Goal: Check status: Check status

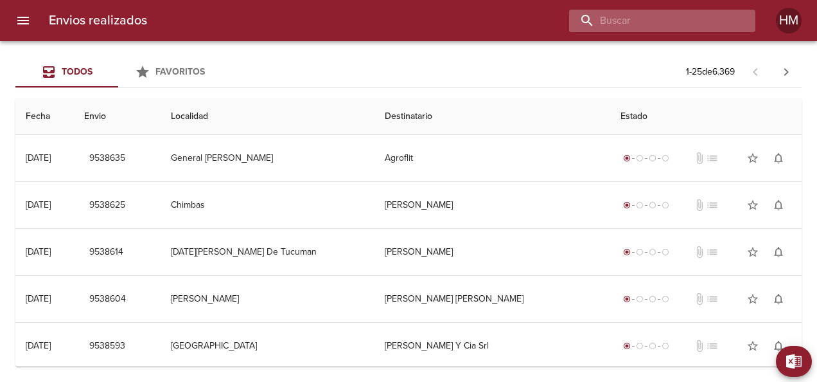
click at [724, 15] on input "buscar" at bounding box center [651, 21] width 165 height 22
paste input "65677"
type input "65677"
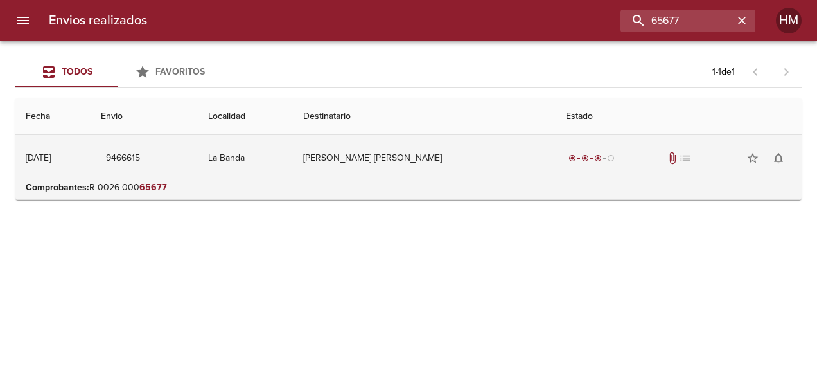
click at [198, 163] on td "9466615" at bounding box center [144, 158] width 107 height 46
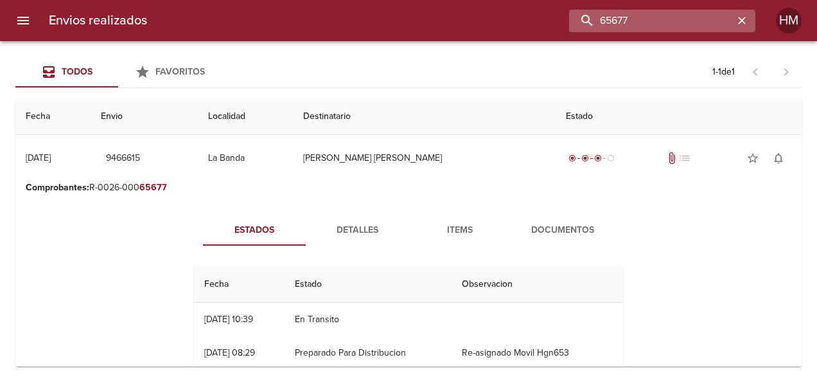
drag, startPoint x: 675, startPoint y: 21, endPoint x: 620, endPoint y: 22, distance: 55.3
click at [628, 21] on input "65677" at bounding box center [651, 21] width 165 height 22
drag, startPoint x: 612, startPoint y: 22, endPoint x: 574, endPoint y: 23, distance: 37.3
click at [574, 23] on input "65677" at bounding box center [651, 21] width 165 height 22
click at [742, 17] on icon "button" at bounding box center [742, 20] width 13 height 13
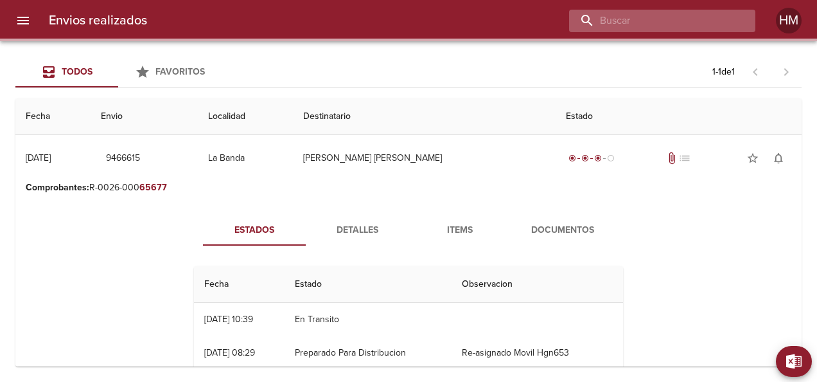
click at [700, 17] on input "buscar" at bounding box center [651, 21] width 165 height 22
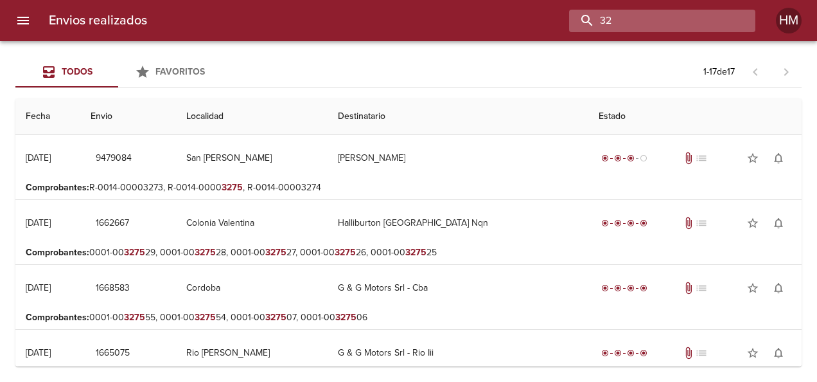
type input "3"
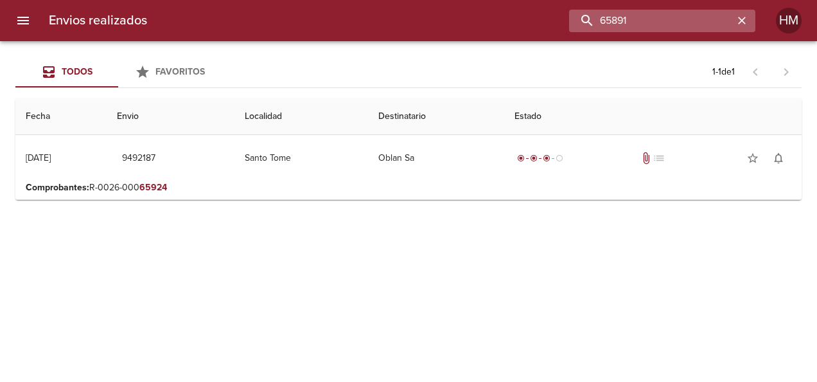
type input "65891"
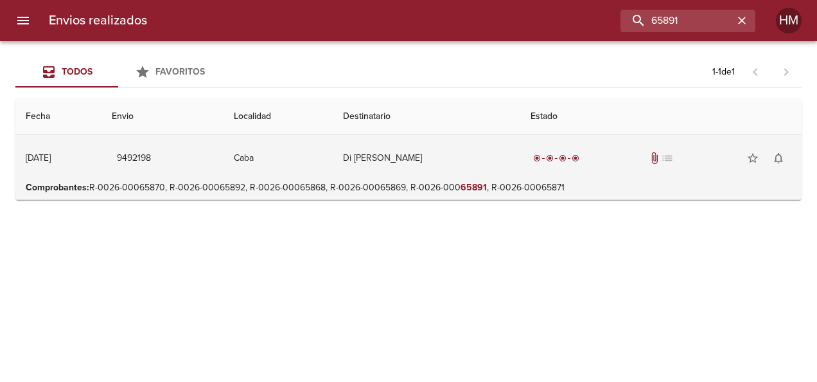
click at [224, 164] on td "9492198" at bounding box center [163, 158] width 123 height 46
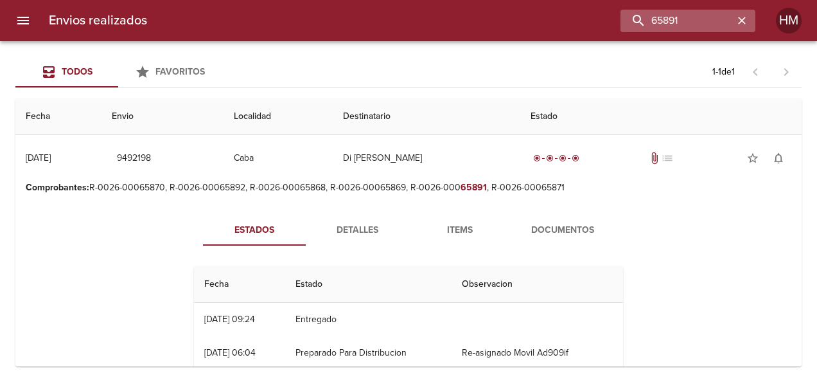
click at [740, 21] on icon "button" at bounding box center [742, 20] width 13 height 13
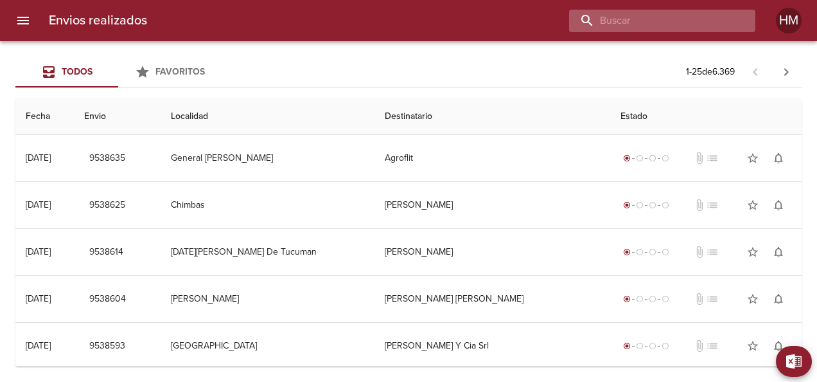
click at [655, 24] on input "buscar" at bounding box center [651, 21] width 165 height 22
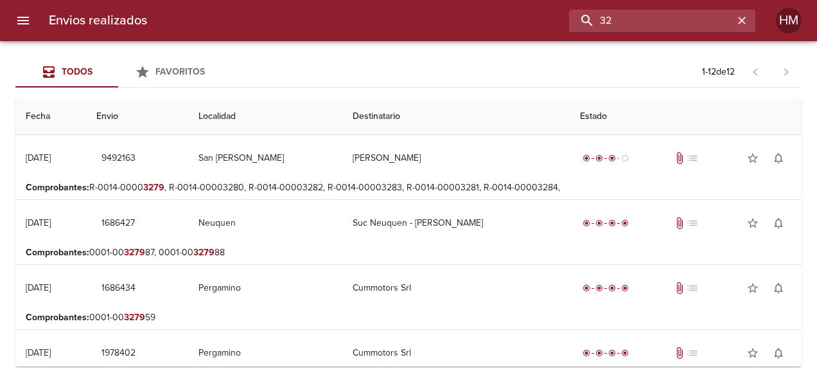
type input "3"
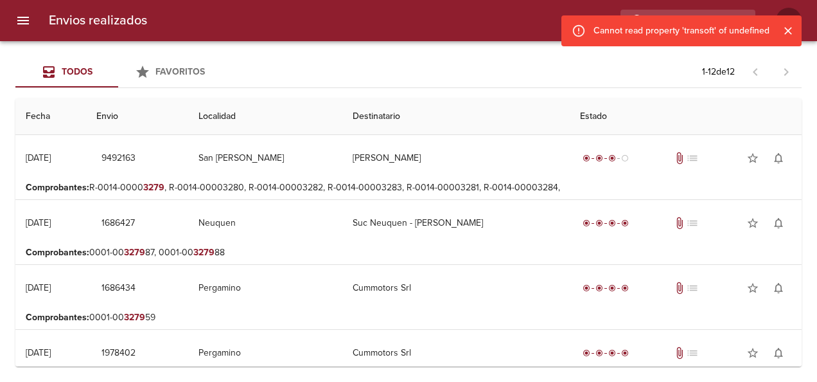
click at [796, 28] on button "Cerrar" at bounding box center [788, 30] width 17 height 17
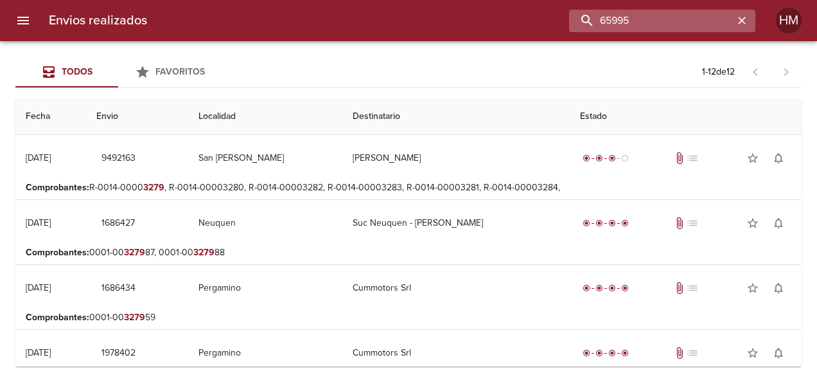
click at [720, 19] on input "65995" at bounding box center [651, 21] width 165 height 22
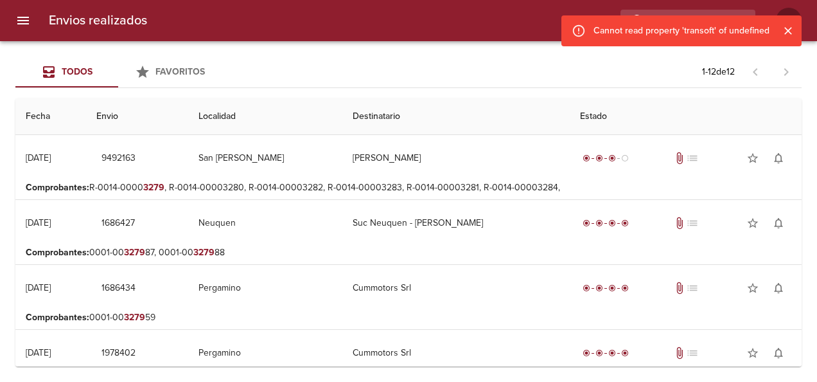
click at [754, 24] on div "Cannot read property 'transoft' of undefined" at bounding box center [682, 30] width 176 height 23
click at [794, 30] on icon "Cerrar" at bounding box center [788, 30] width 13 height 13
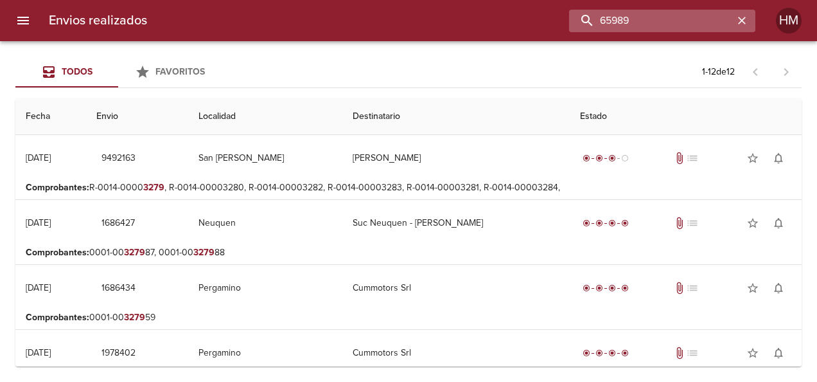
click at [718, 17] on input "65989" at bounding box center [651, 21] width 165 height 22
type input "65952"
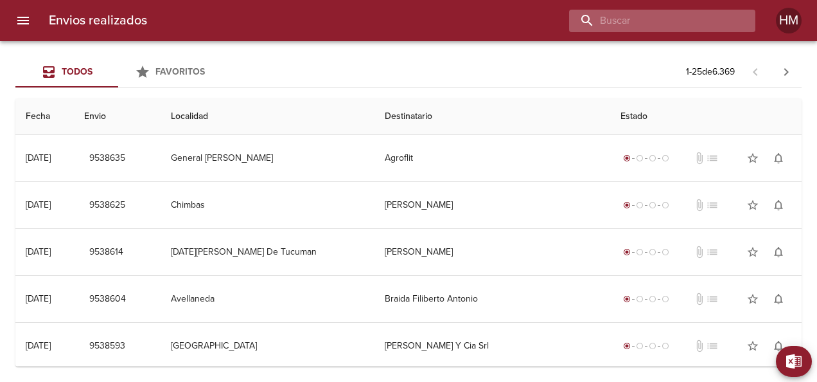
click at [673, 13] on input "buscar" at bounding box center [651, 21] width 165 height 22
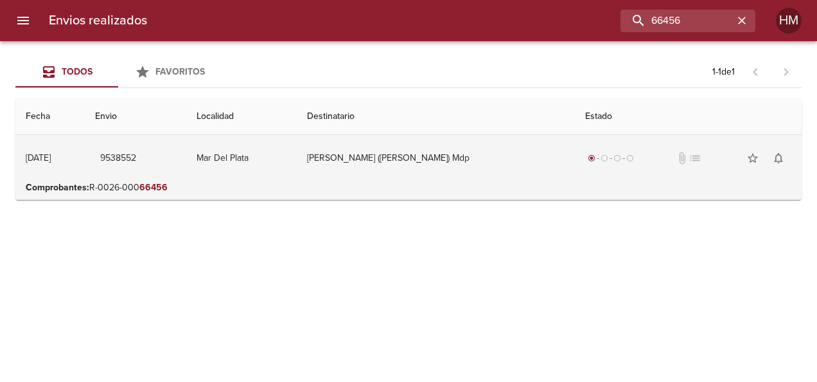
click at [260, 157] on td "Mar Del Plata" at bounding box center [241, 158] width 111 height 46
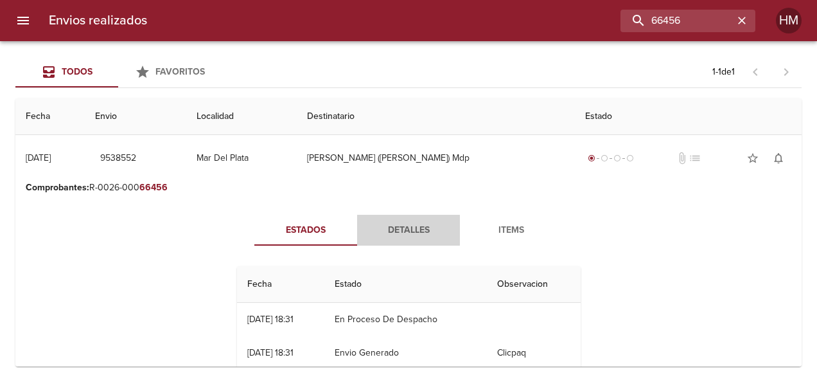
click at [422, 230] on span "Detalles" at bounding box center [408, 230] width 87 height 16
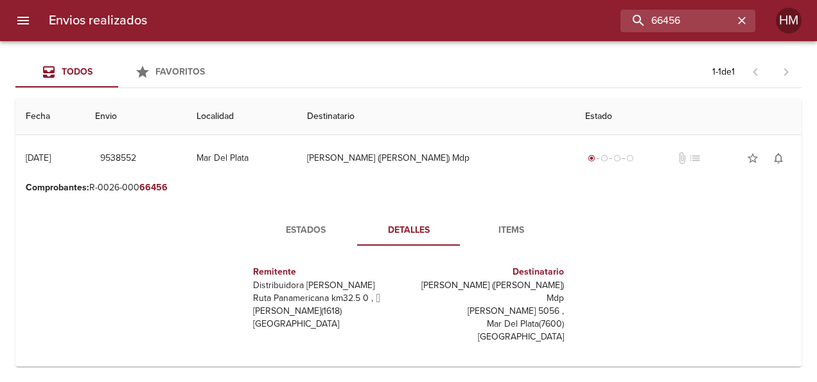
scroll to position [129, 0]
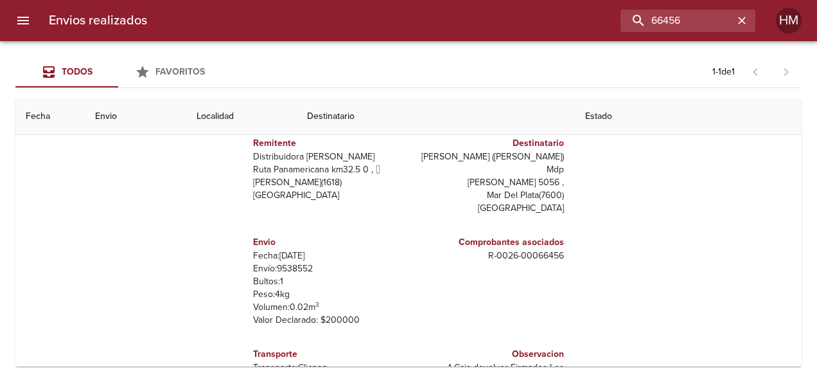
click at [298, 262] on p "Envío: 9538552" at bounding box center [328, 268] width 150 height 13
copy p "9538552"
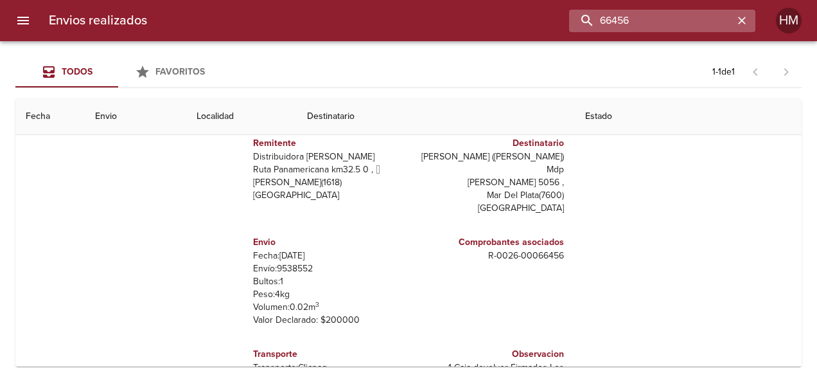
click at [707, 20] on input "66456" at bounding box center [651, 21] width 165 height 22
type input "6"
type input "66330"
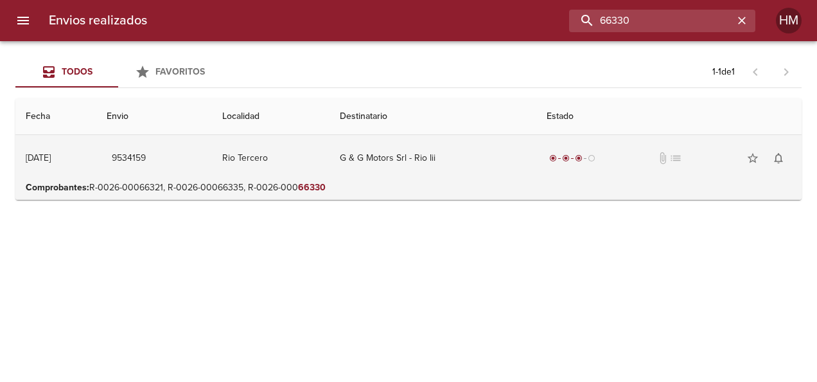
scroll to position [0, 0]
click at [354, 175] on td "G & G Motors Srl - Rio Iii" at bounding box center [433, 158] width 207 height 46
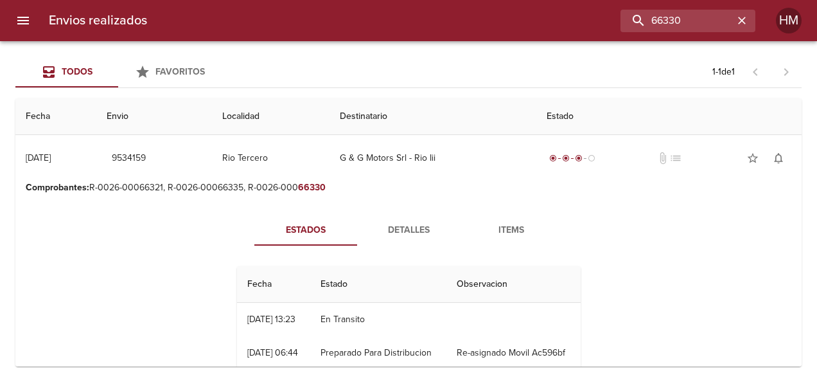
click at [393, 227] on span "Detalles" at bounding box center [408, 230] width 87 height 16
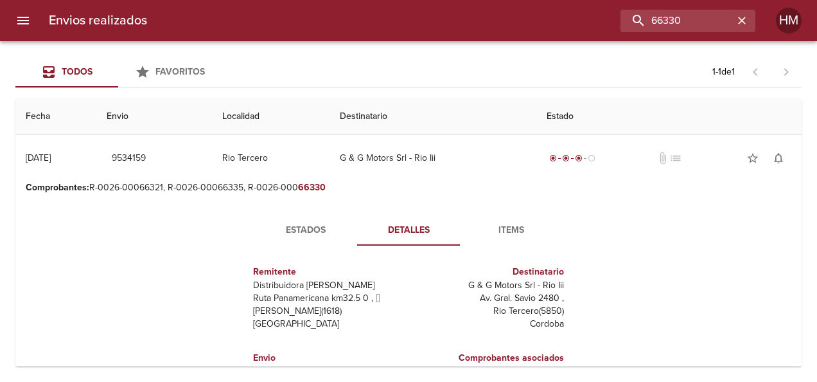
scroll to position [129, 0]
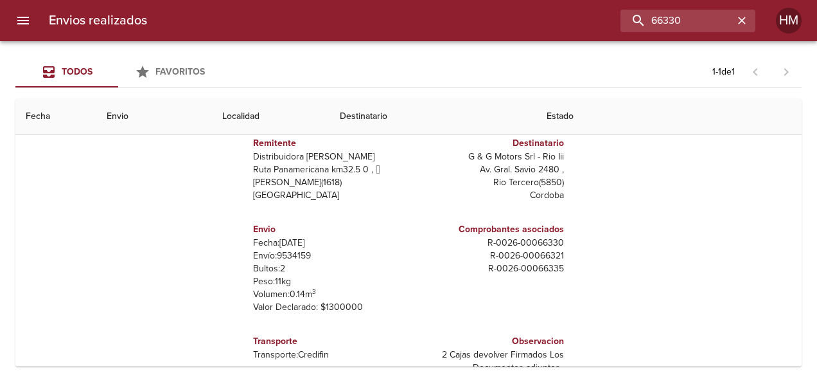
click at [297, 253] on p "Envío: 9534159" at bounding box center [328, 255] width 150 height 13
copy p "9534159"
click at [743, 19] on icon "button" at bounding box center [742, 21] width 8 height 8
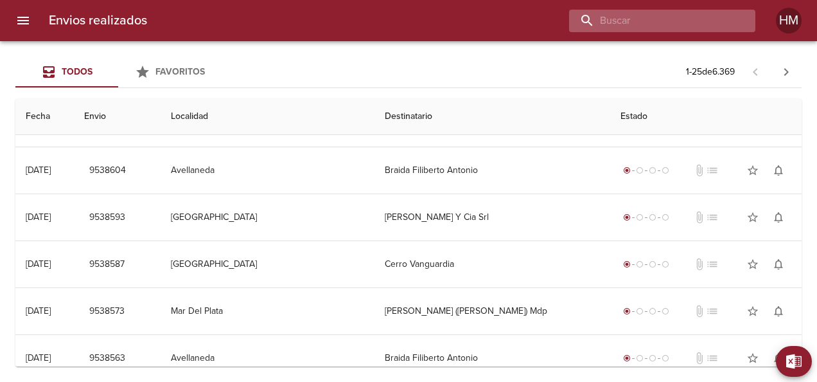
click at [729, 19] on input "buscar" at bounding box center [651, 21] width 165 height 22
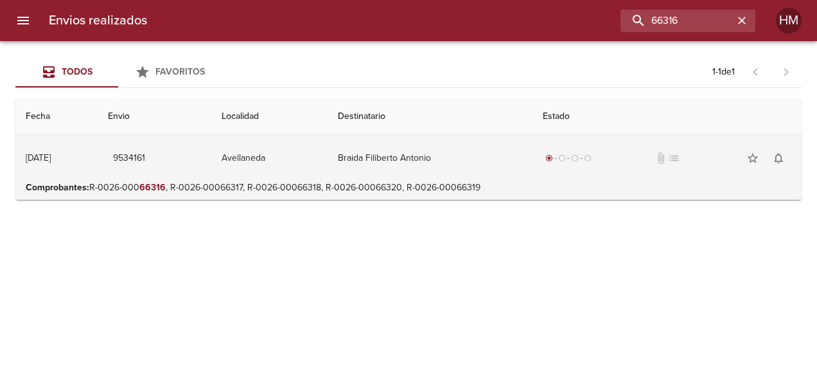
click at [299, 145] on td "Avellaneda" at bounding box center [269, 158] width 116 height 46
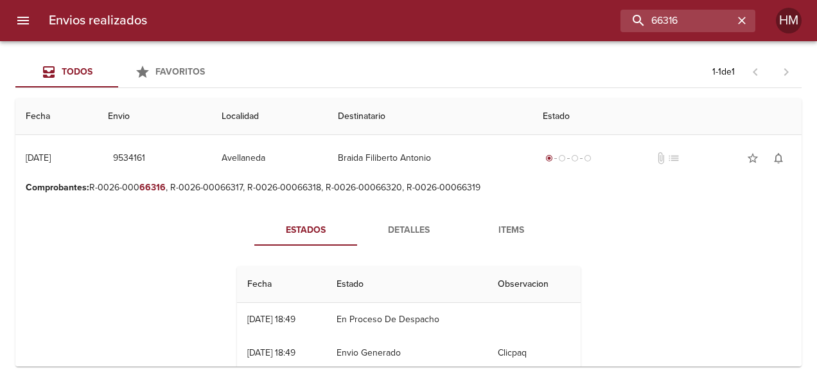
scroll to position [28, 0]
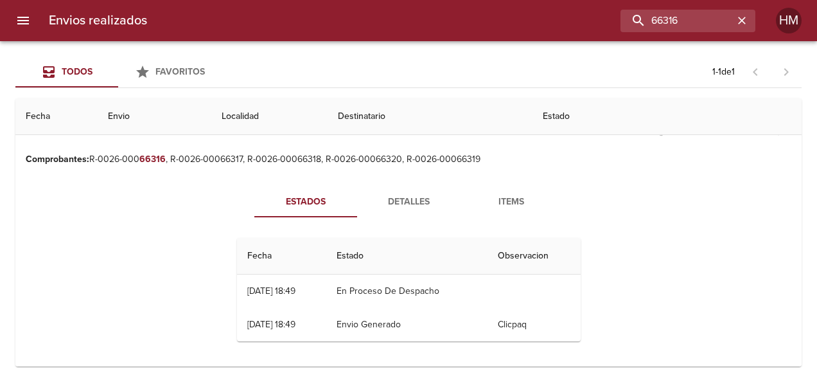
click at [396, 204] on span "Detalles" at bounding box center [408, 202] width 87 height 16
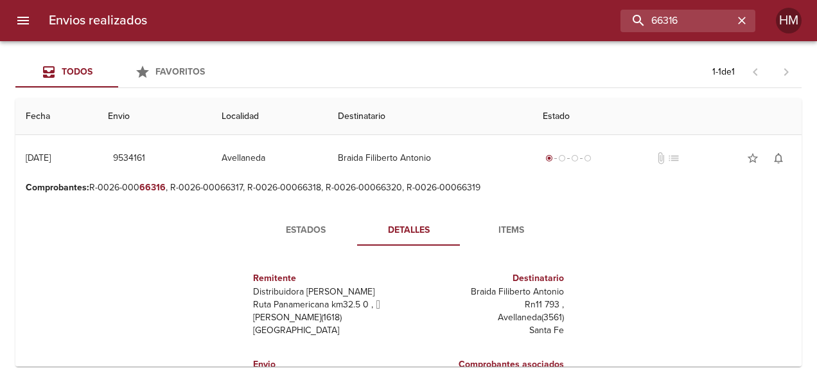
scroll to position [129, 0]
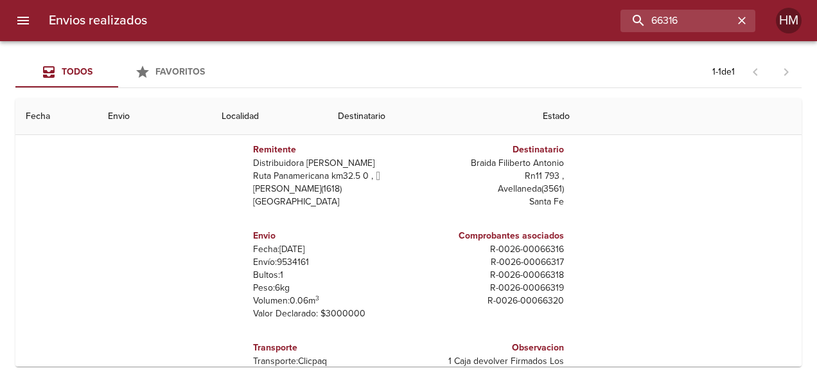
click at [290, 257] on p "Envío: 9534161" at bounding box center [328, 262] width 150 height 13
copy p "9534161"
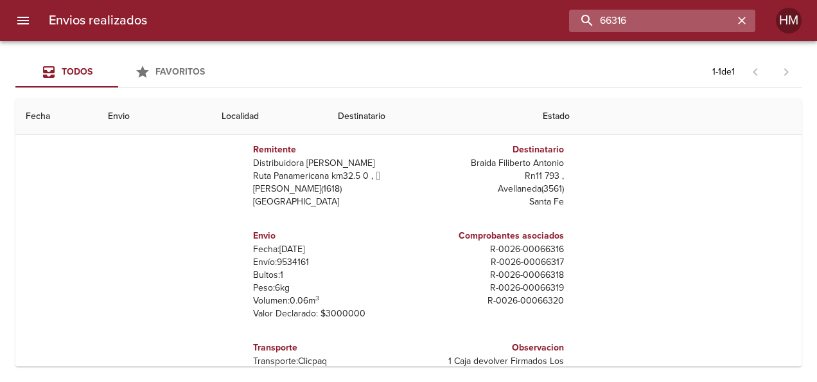
click at [697, 23] on input "66316" at bounding box center [651, 21] width 165 height 22
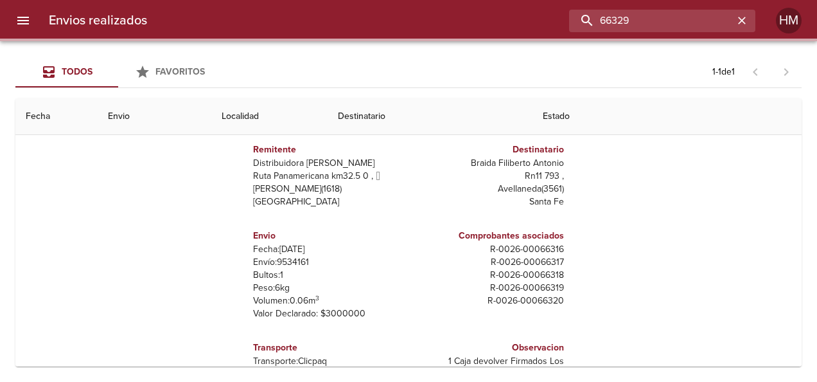
scroll to position [0, 0]
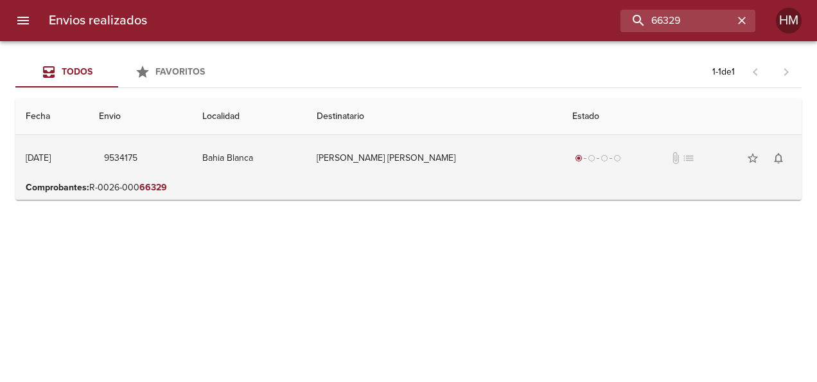
click at [298, 177] on td "Bahia Blanca" at bounding box center [249, 158] width 114 height 46
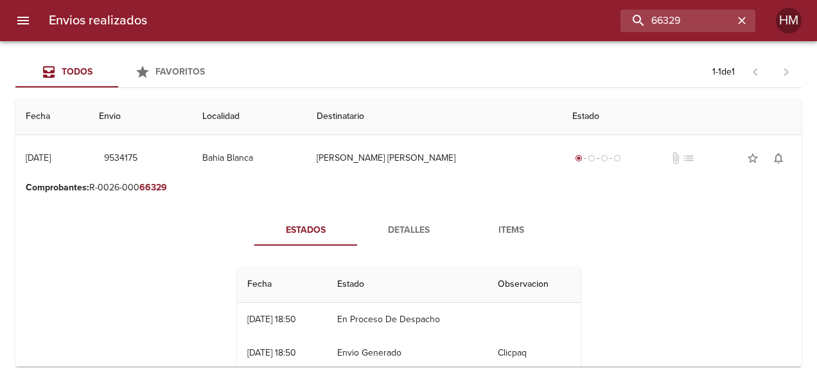
click at [409, 227] on span "Detalles" at bounding box center [408, 230] width 87 height 16
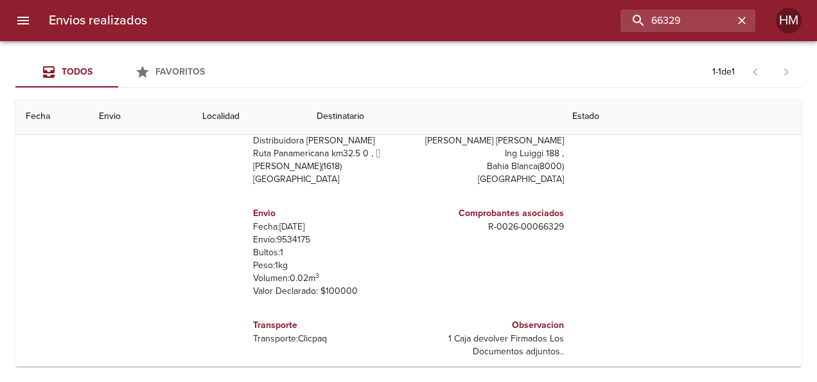
scroll to position [162, 0]
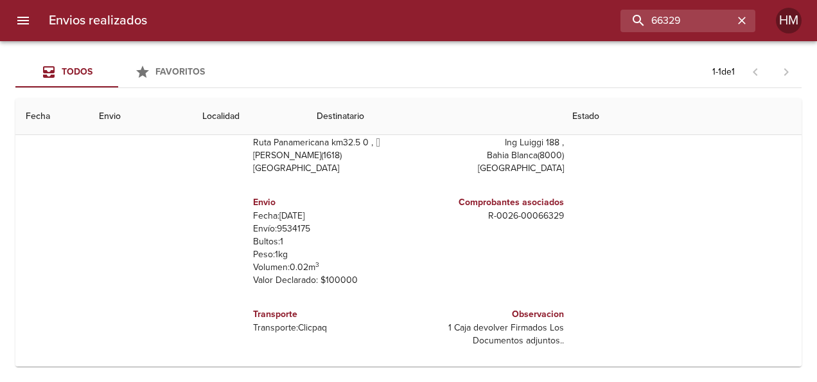
click at [287, 227] on p "Envío: 9534175" at bounding box center [328, 228] width 150 height 13
copy p "9534175"
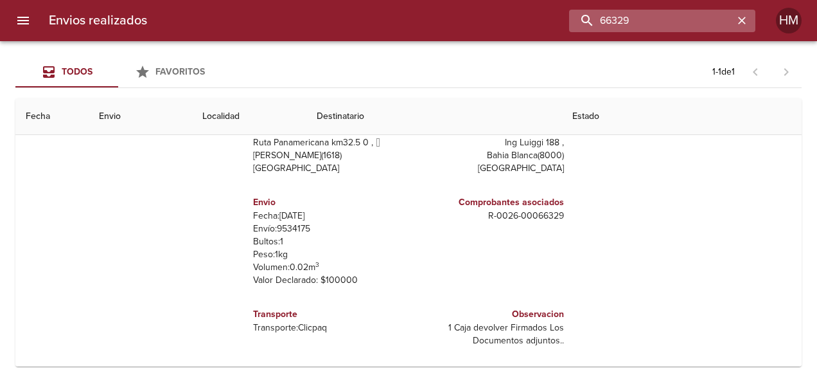
click at [690, 21] on input "66329" at bounding box center [651, 21] width 165 height 22
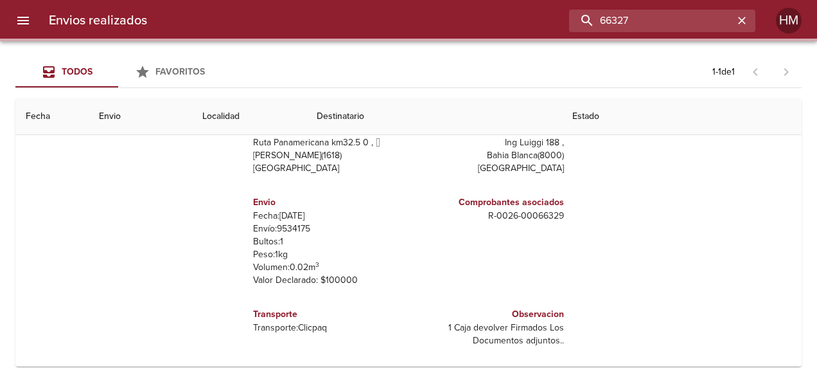
scroll to position [0, 0]
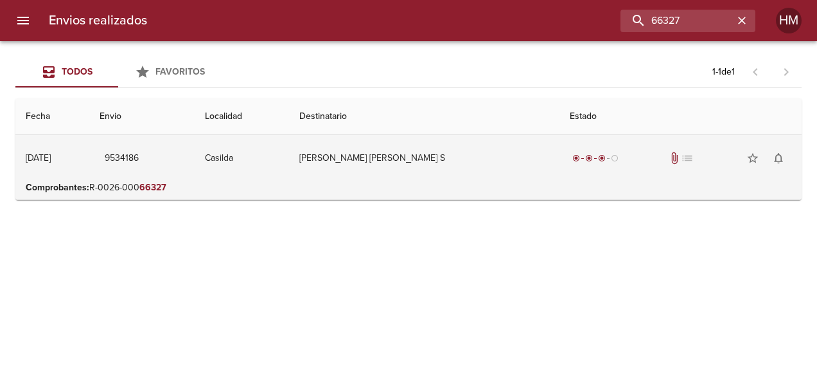
click at [289, 165] on td "Casilda" at bounding box center [242, 158] width 94 height 46
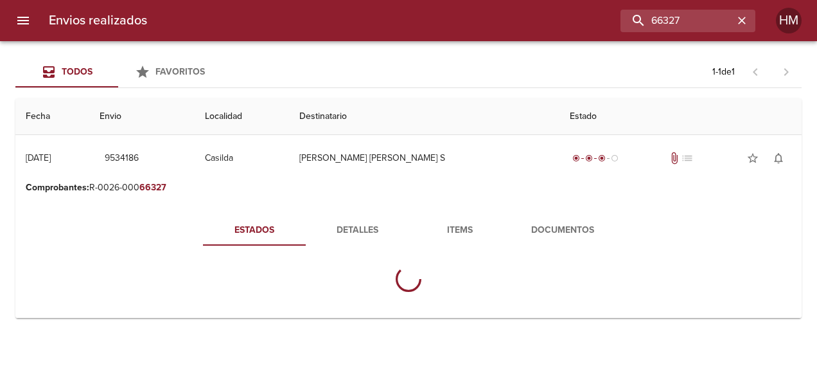
click at [335, 220] on button "Detalles" at bounding box center [357, 230] width 103 height 31
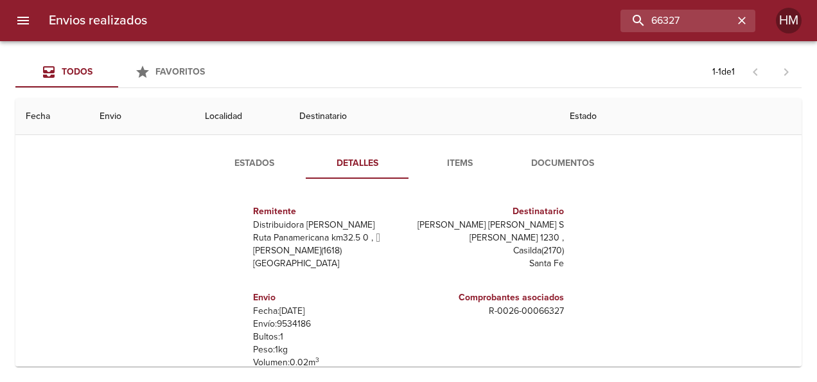
scroll to position [129, 0]
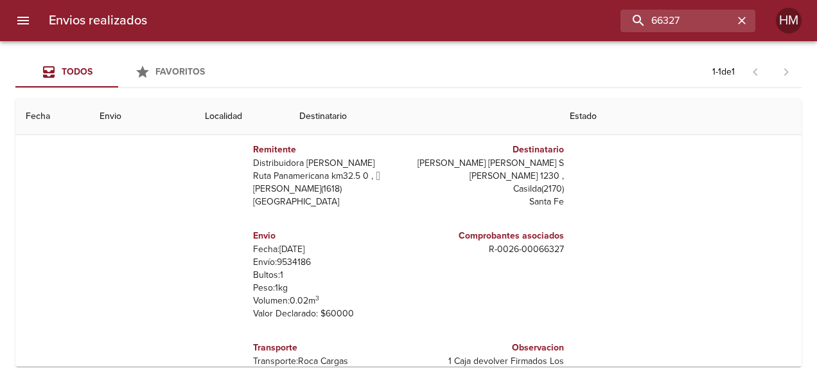
click at [301, 261] on p "Envío: 9534186" at bounding box center [328, 262] width 150 height 13
click at [292, 261] on p "Envío: 9534186" at bounding box center [328, 262] width 150 height 13
copy p "9534186"
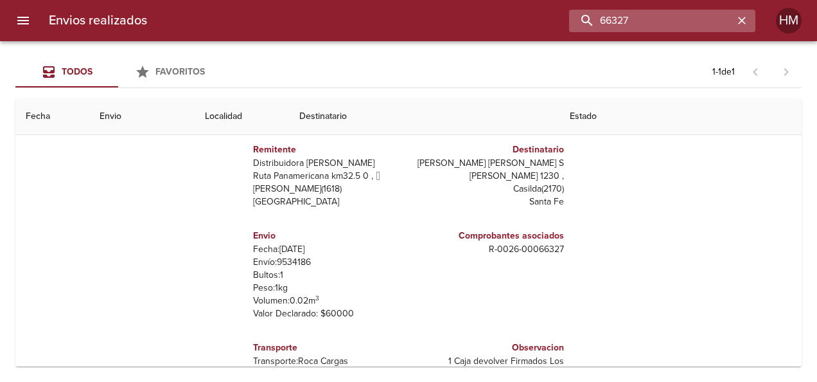
click at [709, 13] on input "66327" at bounding box center [651, 21] width 165 height 22
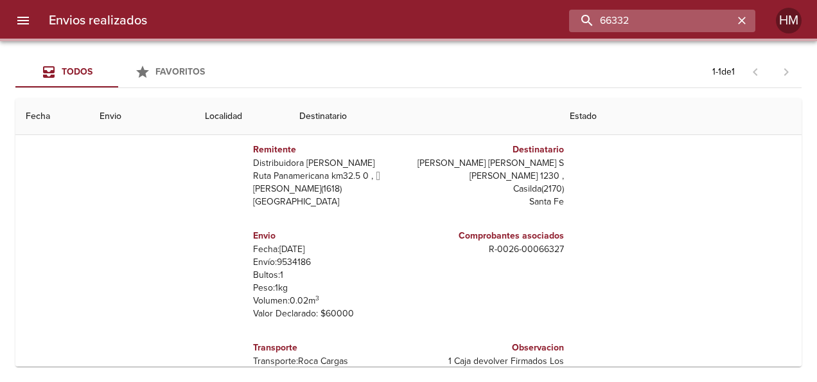
scroll to position [0, 0]
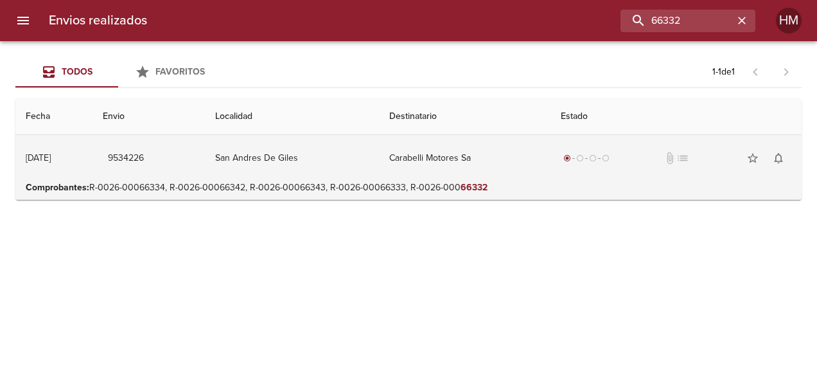
click at [432, 163] on td "Carabelli Motores Sa" at bounding box center [465, 158] width 172 height 46
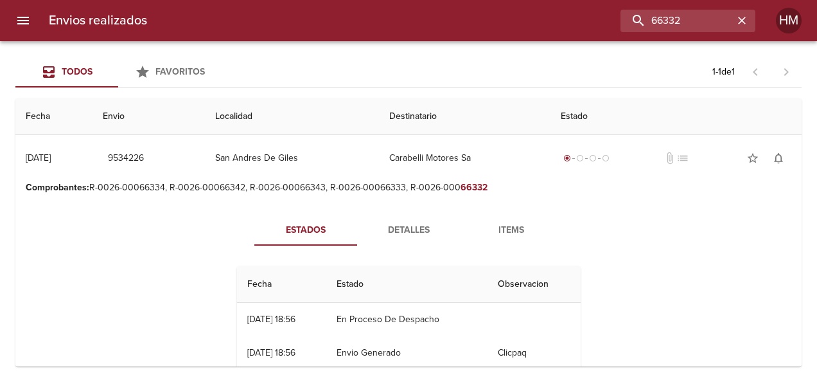
click at [391, 226] on span "Detalles" at bounding box center [408, 230] width 87 height 16
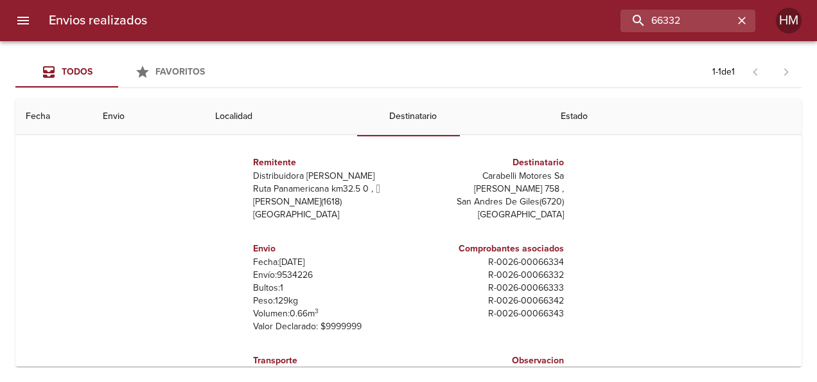
scroll to position [129, 0]
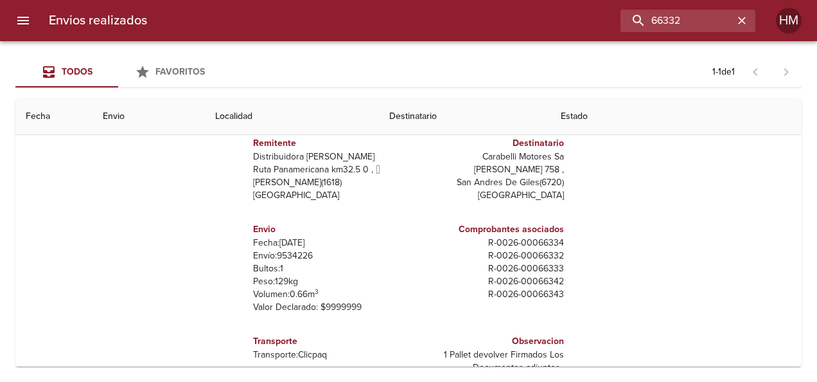
click at [294, 252] on p "Envío: 9534226" at bounding box center [328, 255] width 150 height 13
copy p "9534226"
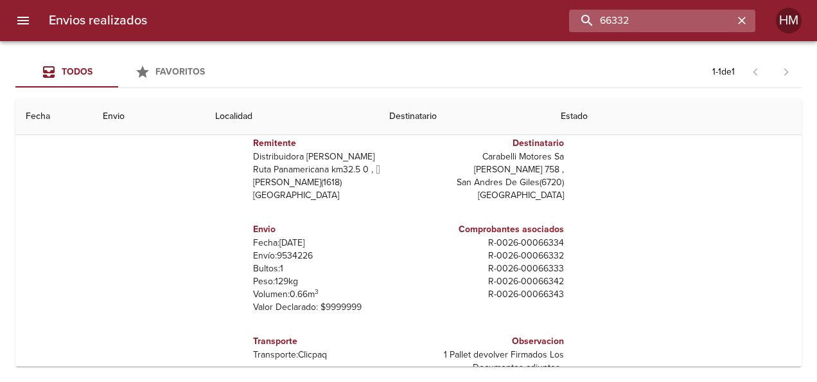
click at [703, 21] on input "66332" at bounding box center [651, 21] width 165 height 22
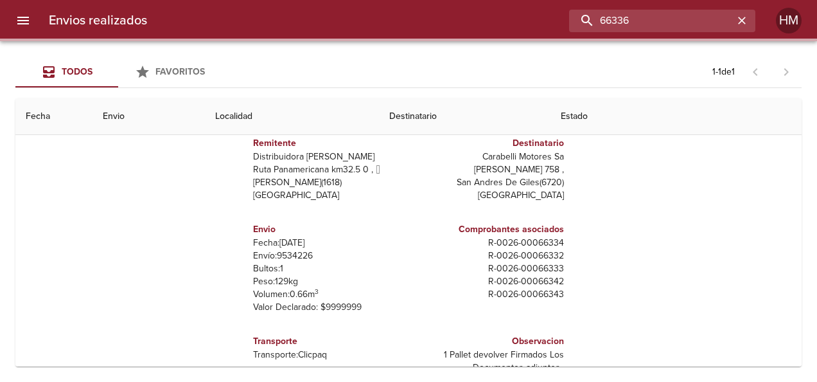
scroll to position [0, 0]
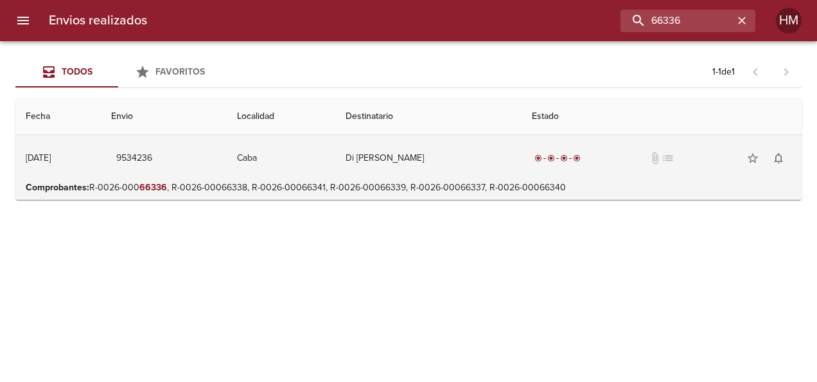
click at [292, 166] on td "Caba" at bounding box center [281, 158] width 109 height 46
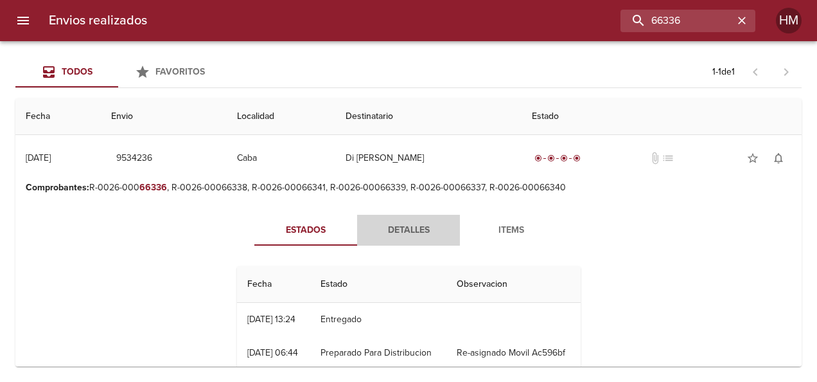
click at [389, 234] on span "Detalles" at bounding box center [408, 230] width 87 height 16
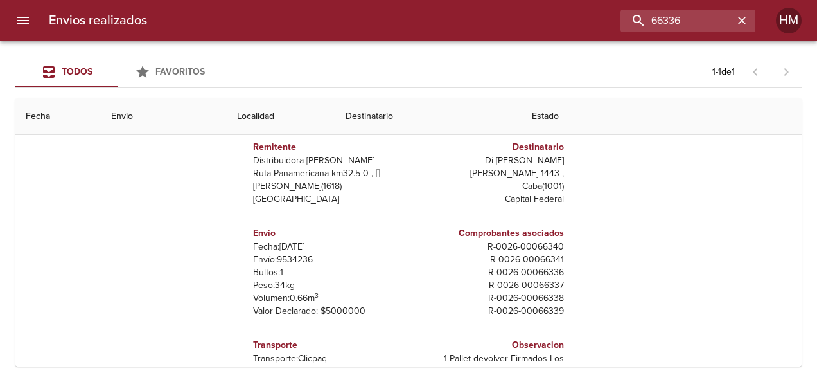
scroll to position [129, 0]
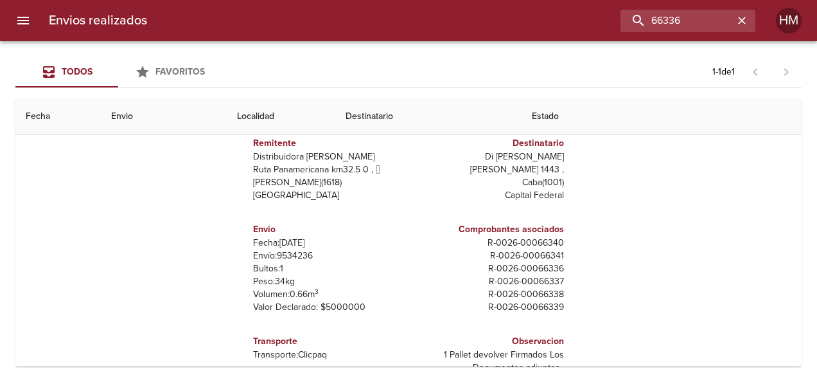
click at [296, 257] on p "Envío: 9534236" at bounding box center [328, 255] width 150 height 13
copy p "9534236"
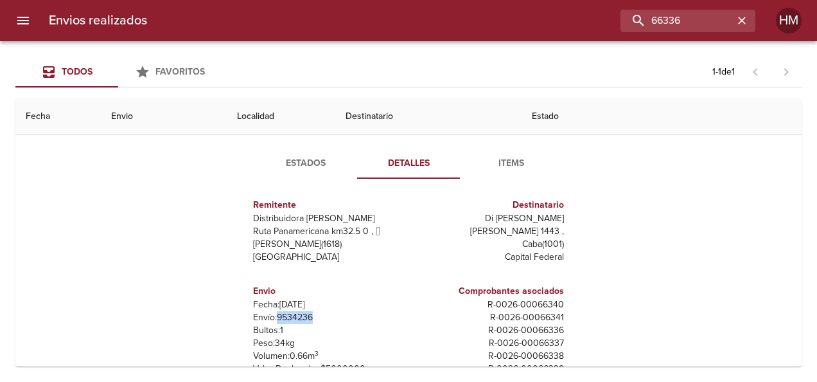
scroll to position [0, 0]
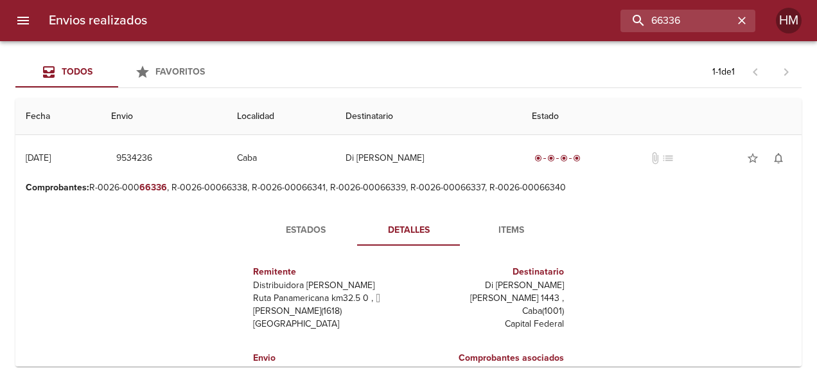
click at [301, 229] on span "Estados" at bounding box center [305, 230] width 87 height 16
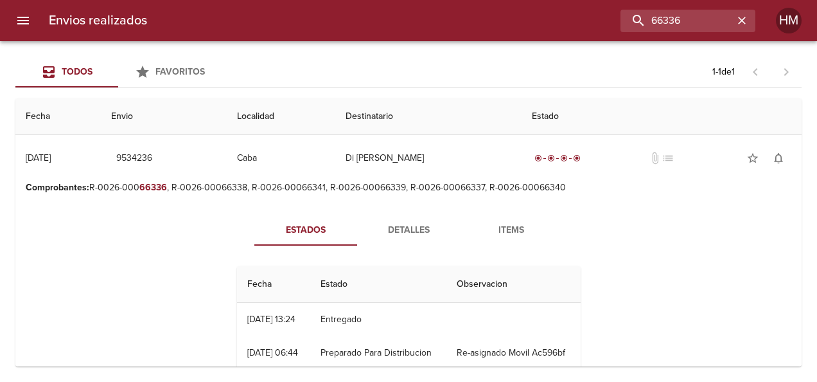
click at [414, 232] on span "Detalles" at bounding box center [408, 230] width 87 height 16
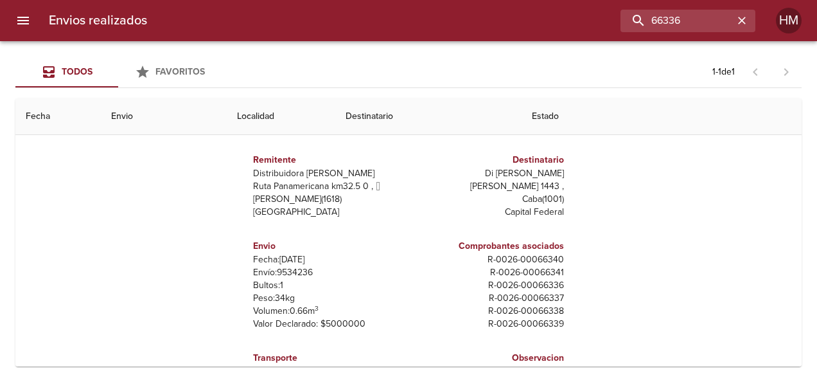
scroll to position [129, 0]
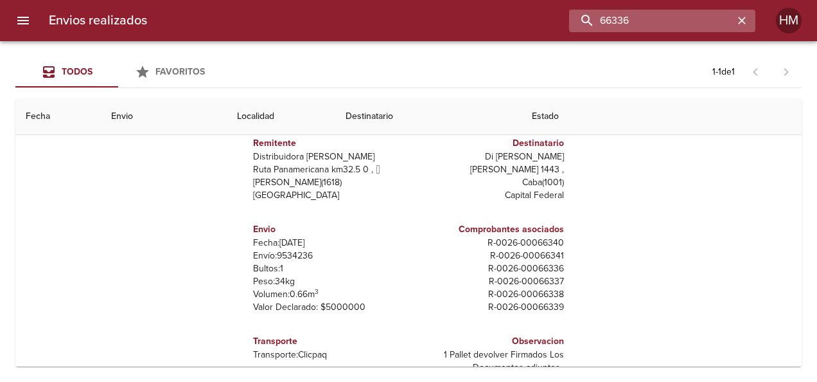
drag, startPoint x: 707, startPoint y: 19, endPoint x: 596, endPoint y: 19, distance: 110.5
click at [596, 19] on input "66336" at bounding box center [651, 21] width 165 height 22
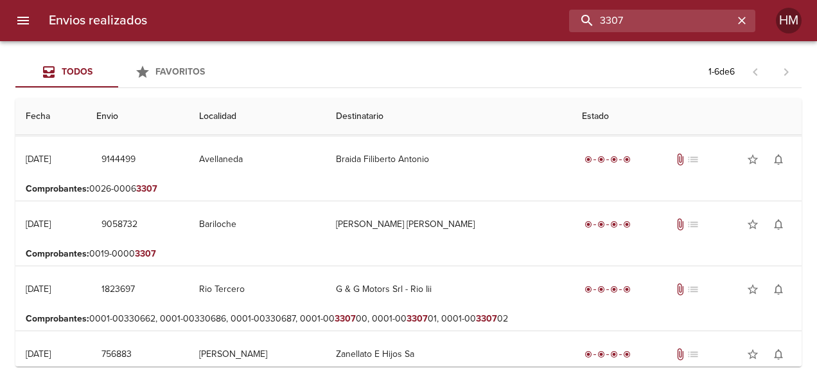
scroll to position [0, 0]
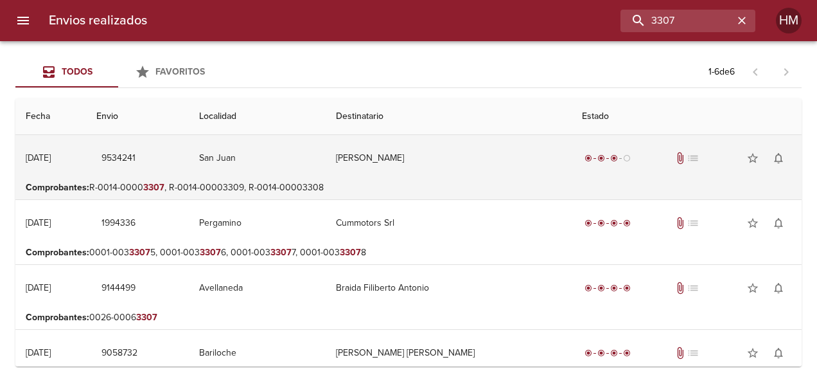
click at [190, 168] on td "9534241" at bounding box center [137, 158] width 103 height 46
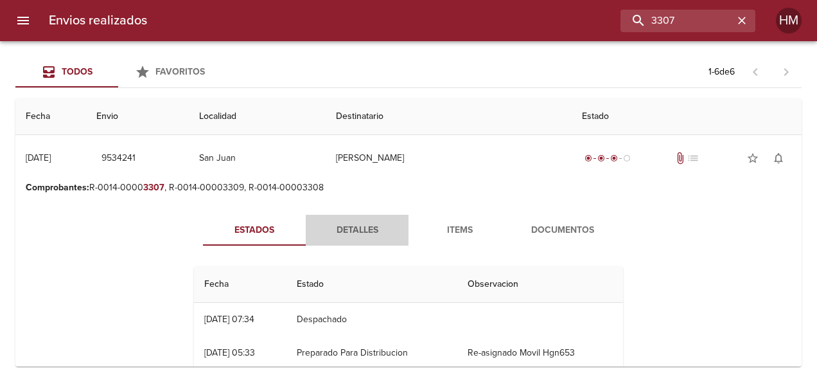
click at [362, 229] on span "Detalles" at bounding box center [357, 230] width 87 height 16
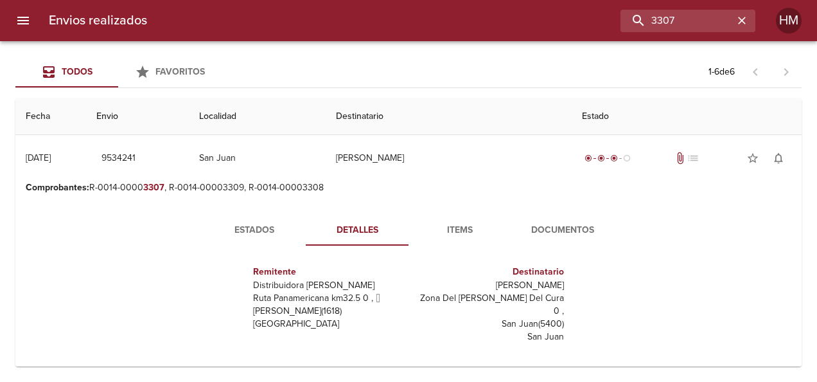
scroll to position [193, 0]
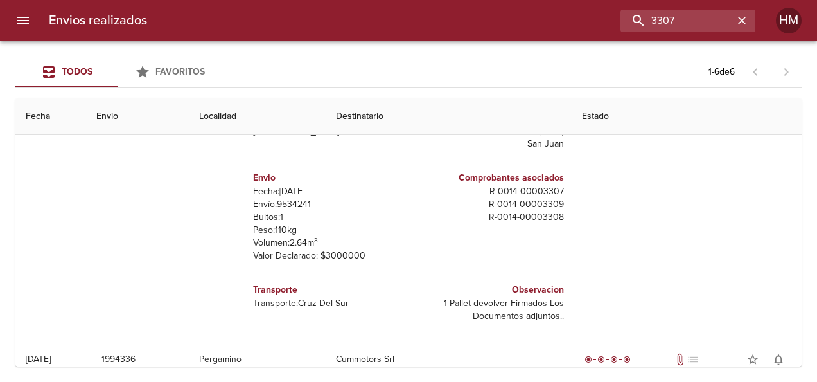
click at [289, 198] on p "Envío: 9534241" at bounding box center [328, 204] width 150 height 13
copy p "9534241"
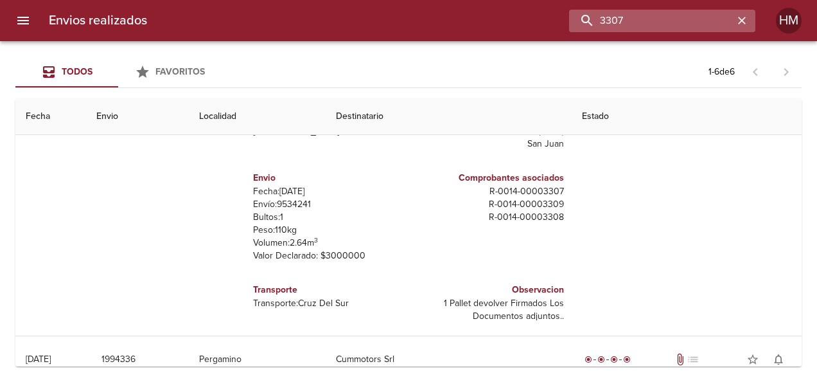
click at [687, 20] on input "3307" at bounding box center [651, 21] width 165 height 22
type input "3"
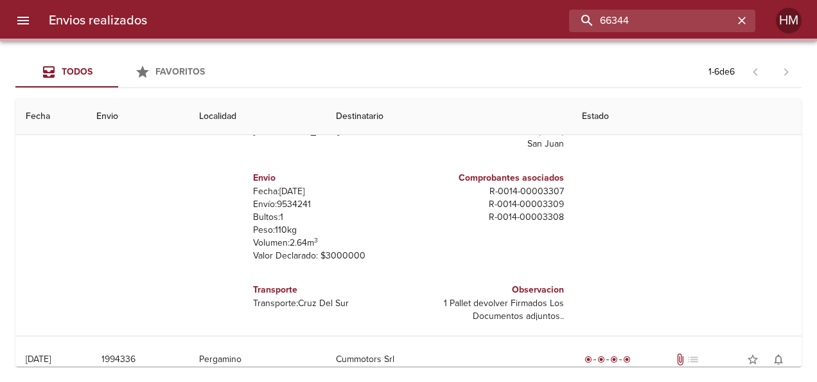
scroll to position [0, 0]
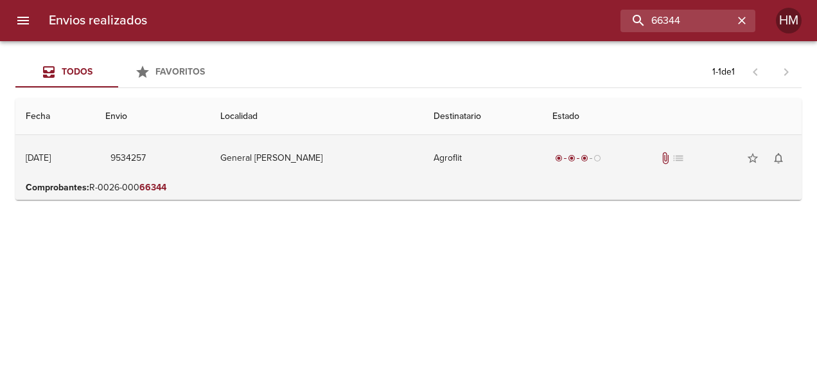
click at [338, 171] on td "General [PERSON_NAME]" at bounding box center [316, 158] width 213 height 46
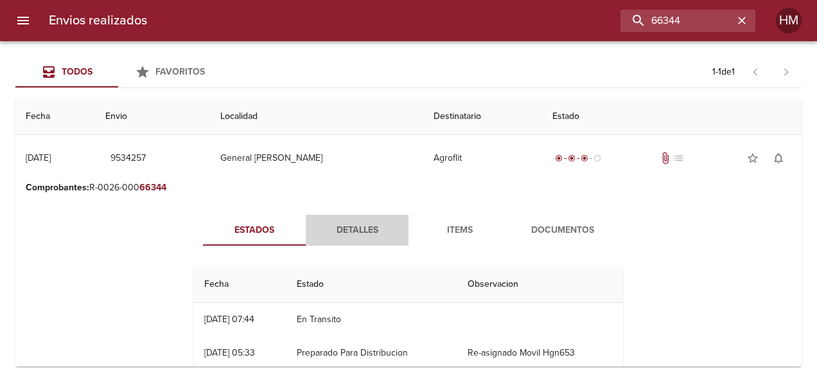
click at [371, 225] on span "Detalles" at bounding box center [357, 230] width 87 height 16
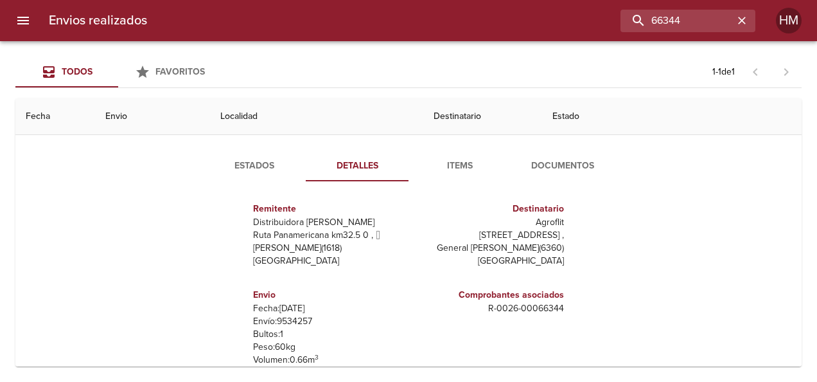
scroll to position [6, 0]
click at [291, 315] on p "Envío: 9534257" at bounding box center [328, 320] width 150 height 13
copy p "9534257"
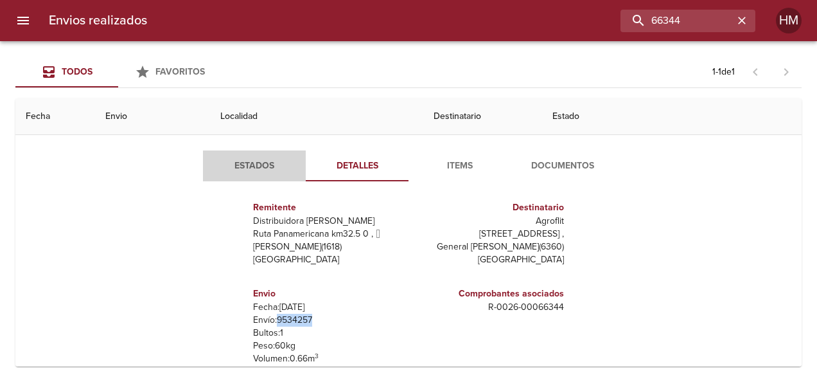
click at [253, 171] on span "Estados" at bounding box center [254, 166] width 87 height 16
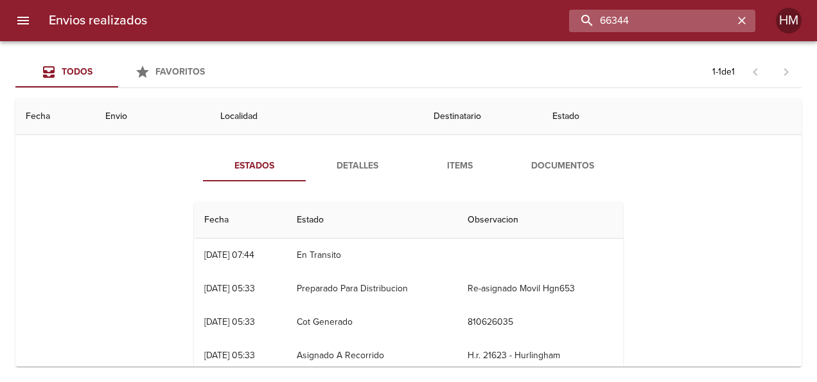
click at [704, 24] on input "66344" at bounding box center [651, 21] width 165 height 22
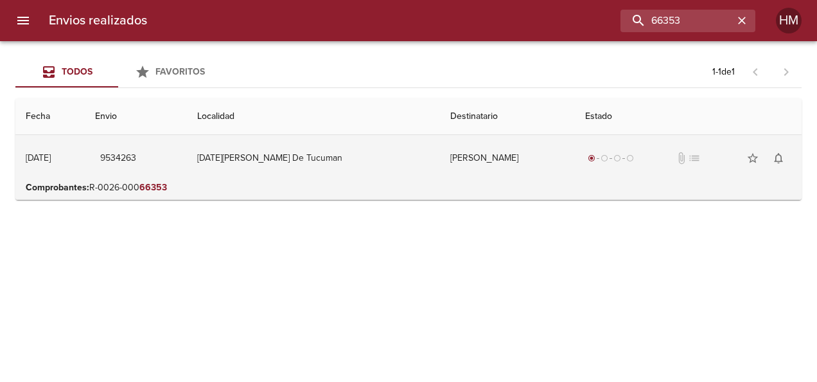
click at [382, 164] on td "[DATE][PERSON_NAME] De Tucuman" at bounding box center [313, 158] width 253 height 46
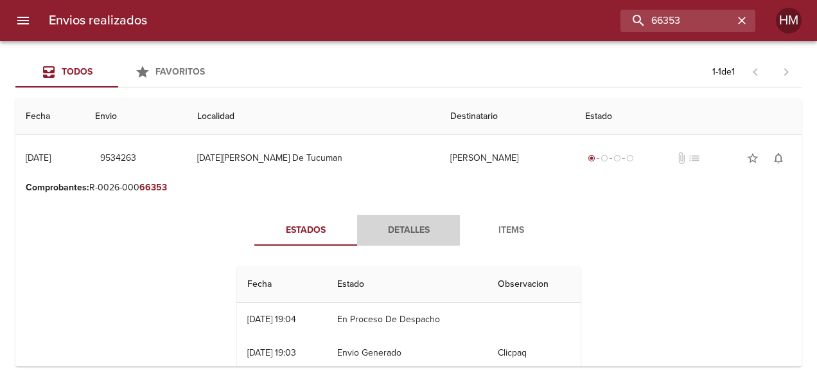
click at [402, 229] on span "Detalles" at bounding box center [408, 230] width 87 height 16
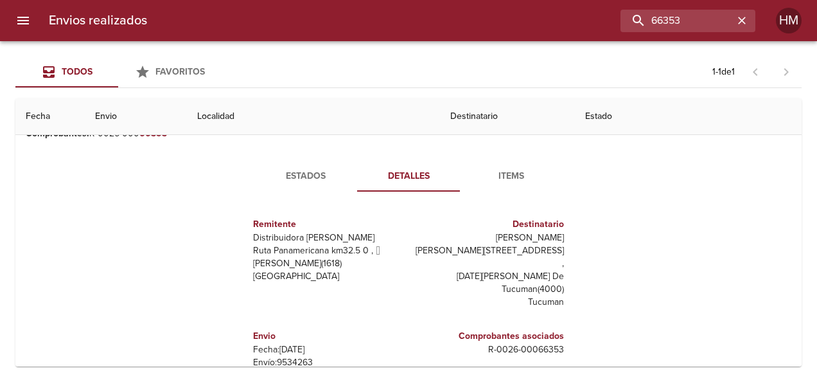
scroll to position [129, 0]
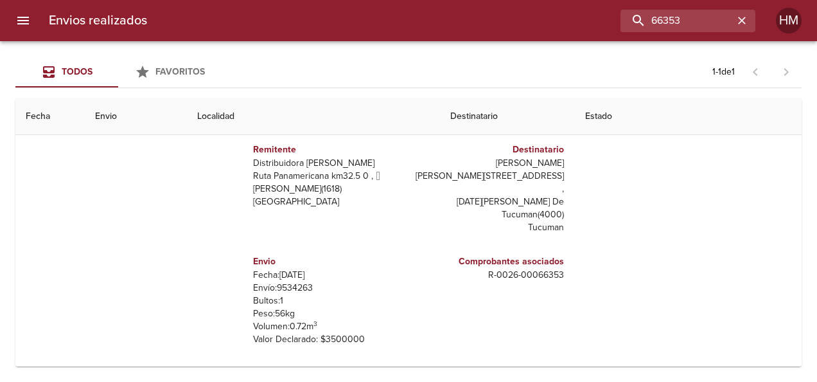
click at [298, 281] on p "Envío: 9534263" at bounding box center [328, 287] width 150 height 13
copy p "9534263"
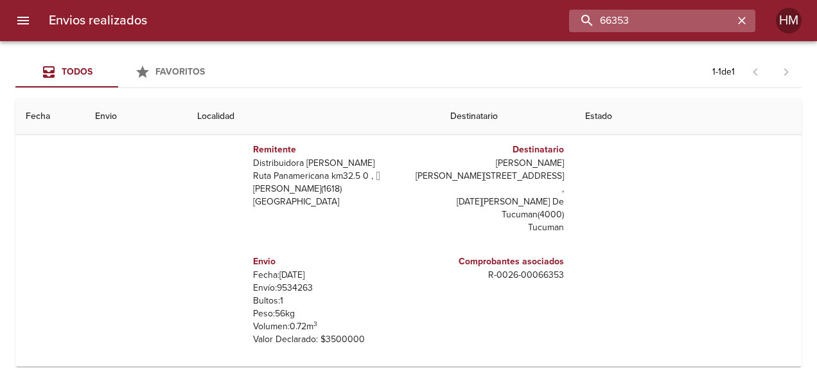
click at [711, 19] on input "66353" at bounding box center [651, 21] width 165 height 22
type input "6"
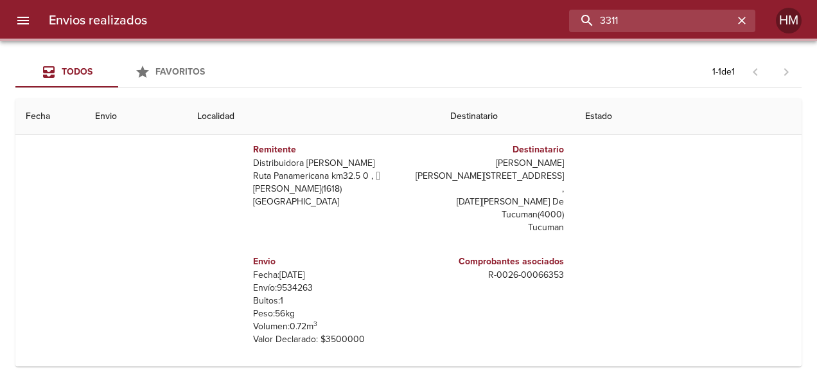
scroll to position [0, 0]
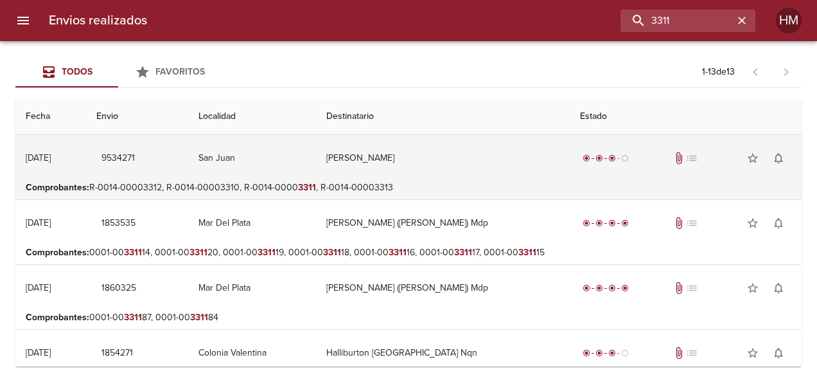
click at [316, 173] on td "San Juan" at bounding box center [252, 158] width 128 height 46
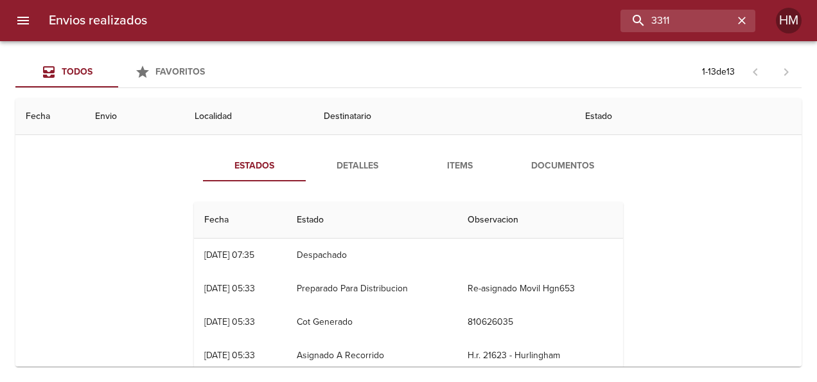
scroll to position [129, 0]
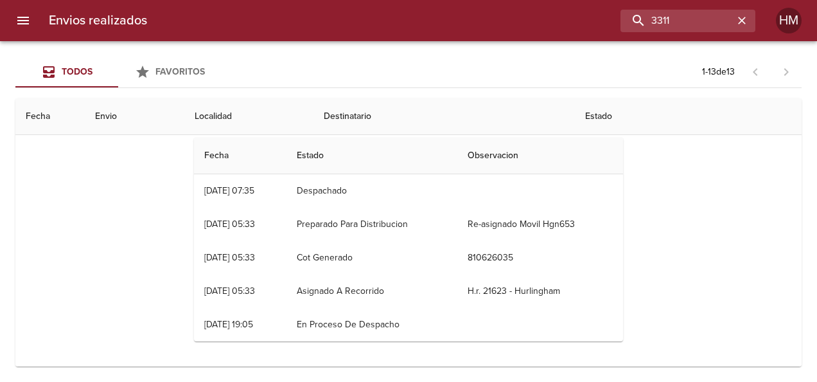
click at [326, 153] on th "Estado" at bounding box center [372, 156] width 171 height 37
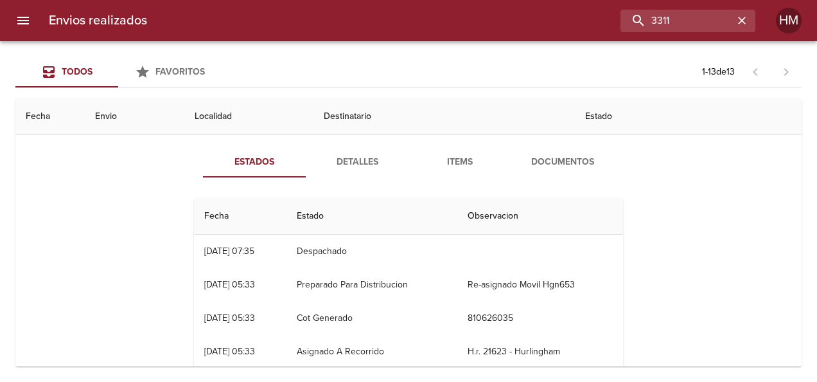
scroll to position [0, 0]
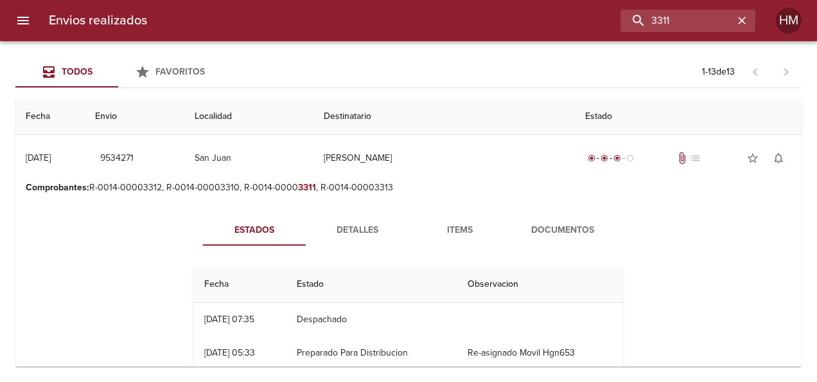
click at [351, 224] on span "Detalles" at bounding box center [357, 230] width 87 height 16
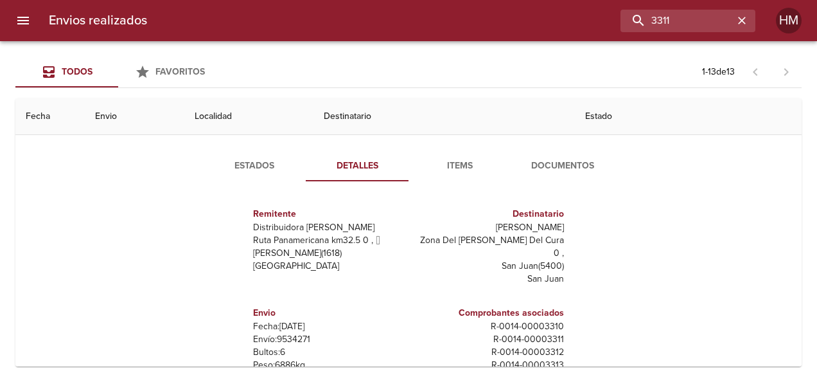
scroll to position [6, 0]
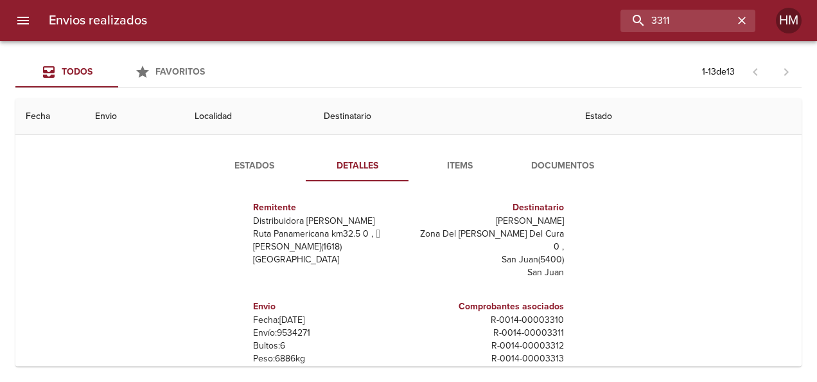
click at [292, 326] on p "Envío: 9534271" at bounding box center [328, 332] width 150 height 13
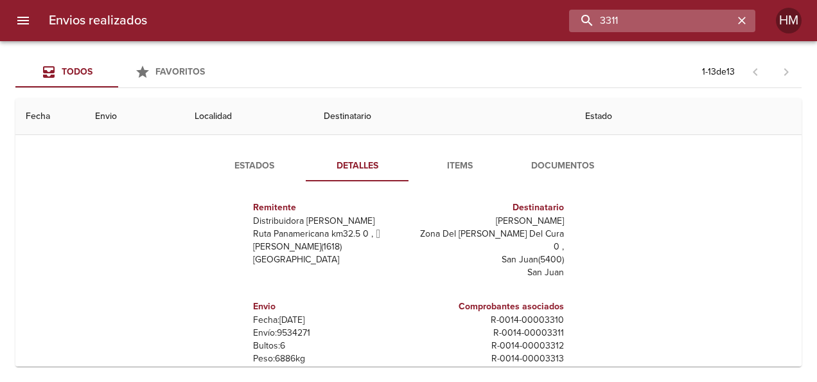
drag, startPoint x: 691, startPoint y: 19, endPoint x: 644, endPoint y: 19, distance: 47.6
click at [657, 19] on input "3311" at bounding box center [651, 21] width 165 height 22
type input "3"
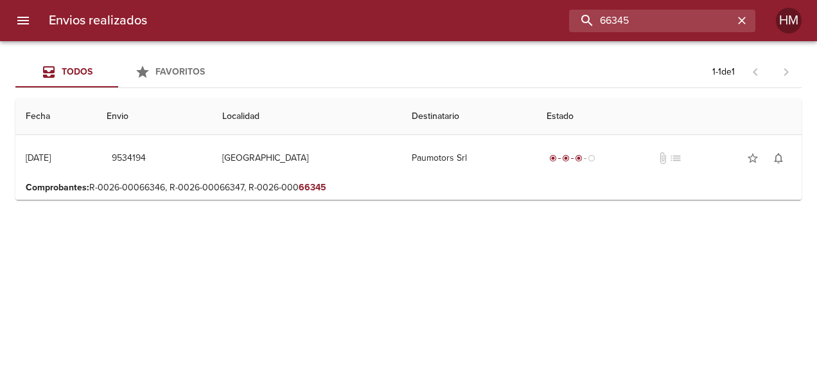
scroll to position [0, 0]
click at [352, 185] on p "Comprobantes : R-0026-00066346, R-0026-00066347, R-0026-000 66345" at bounding box center [409, 187] width 766 height 13
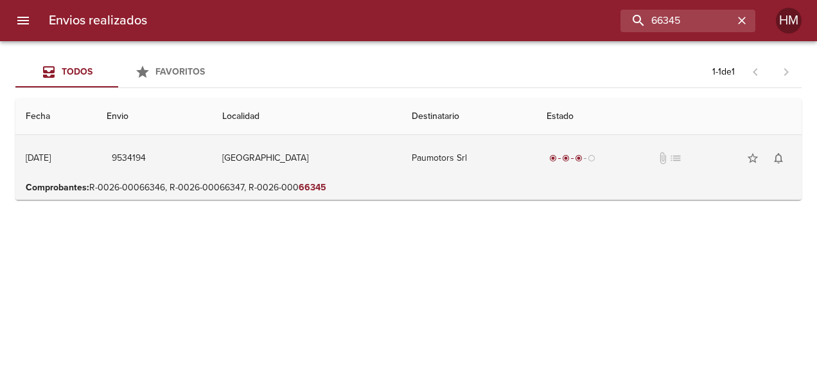
click at [347, 152] on td "[GEOGRAPHIC_DATA]" at bounding box center [307, 158] width 190 height 46
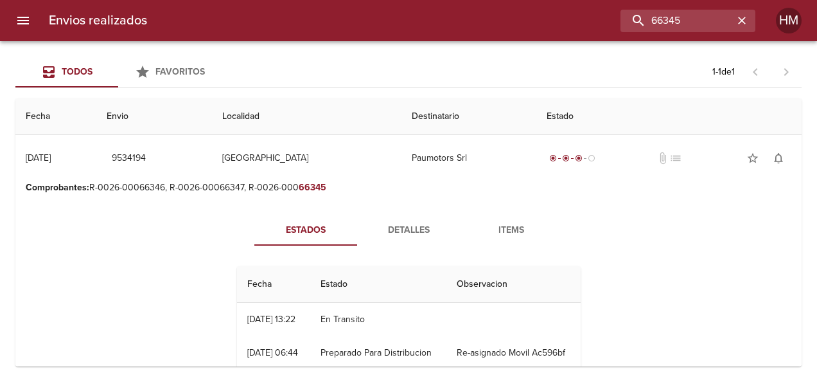
click at [410, 226] on span "Detalles" at bounding box center [408, 230] width 87 height 16
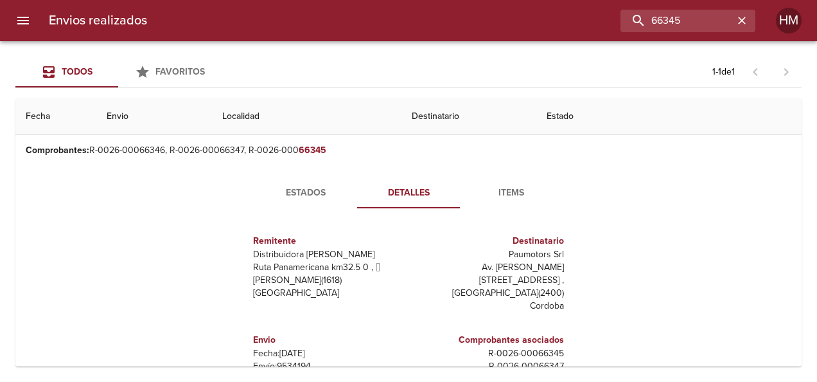
scroll to position [64, 0]
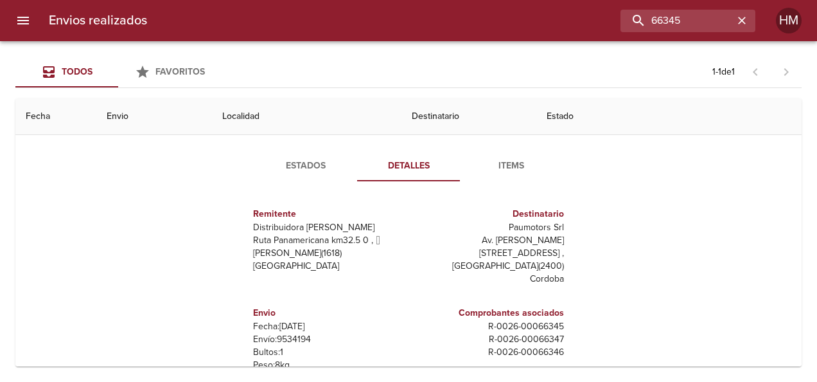
click at [287, 333] on p "Envío: 9534194" at bounding box center [328, 339] width 150 height 13
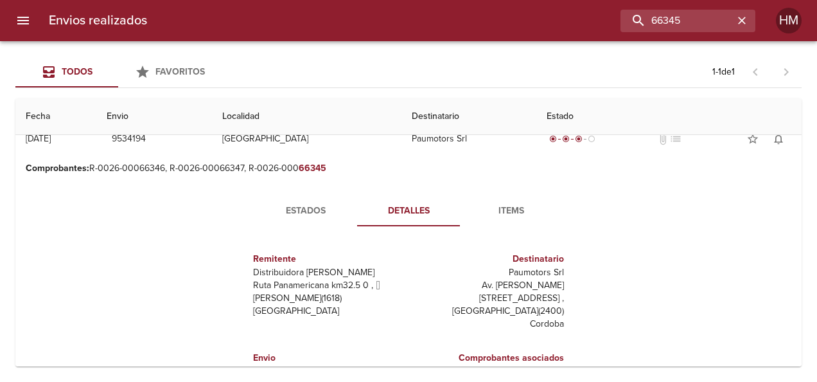
scroll to position [0, 0]
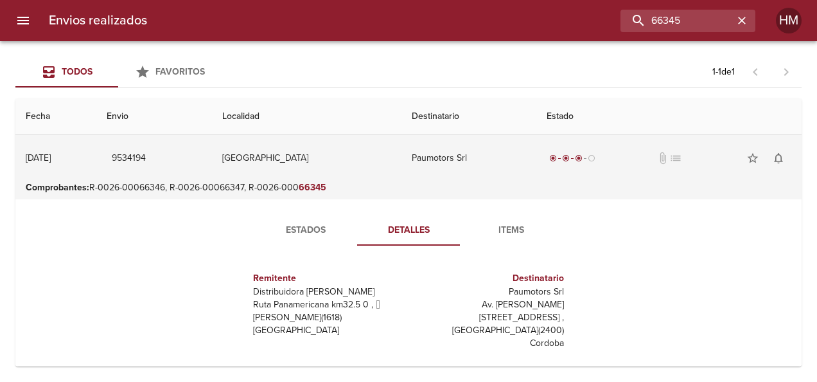
click at [212, 157] on td "9534194" at bounding box center [154, 158] width 116 height 46
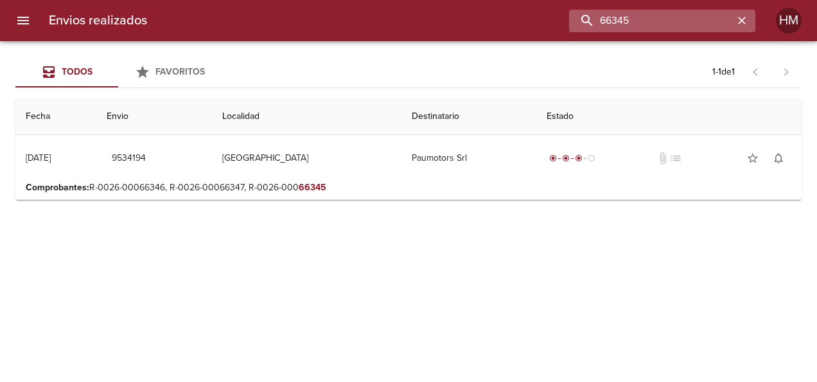
click at [693, 19] on input "66345" at bounding box center [651, 21] width 165 height 22
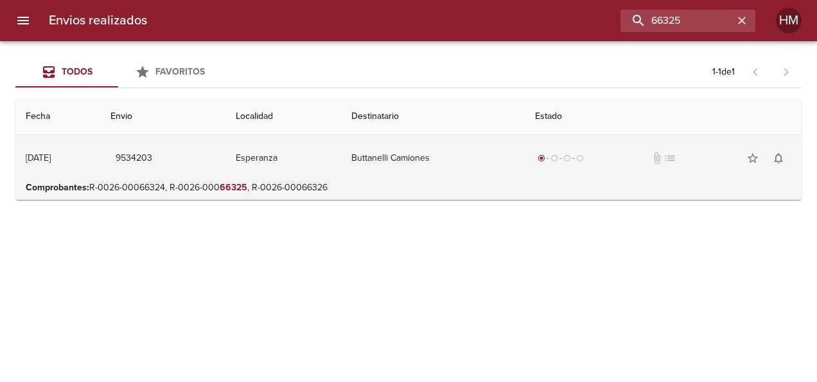
click at [221, 161] on td "9534203" at bounding box center [162, 158] width 125 height 46
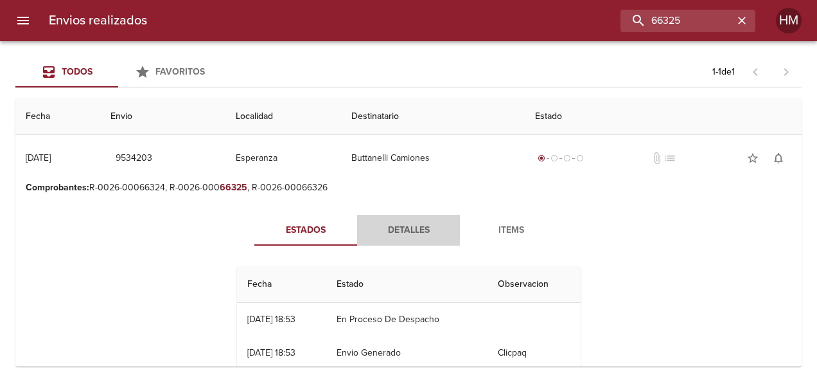
click at [391, 224] on span "Detalles" at bounding box center [408, 230] width 87 height 16
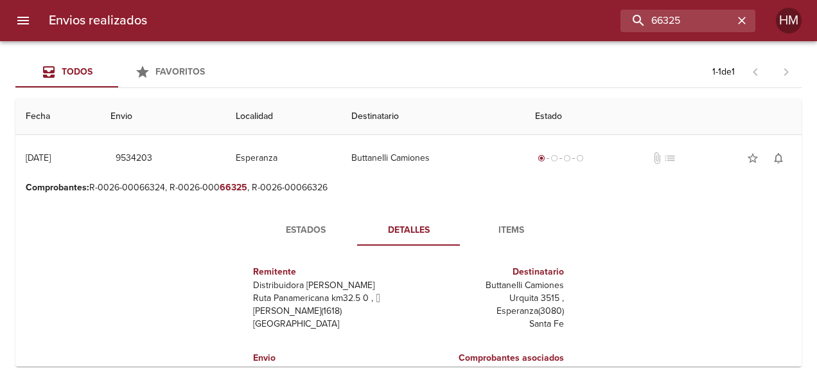
scroll to position [129, 0]
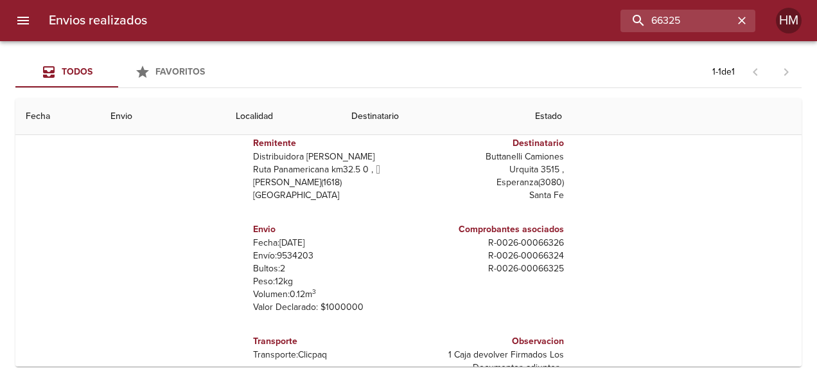
click at [301, 253] on p "Envío: 9534203" at bounding box center [328, 255] width 150 height 13
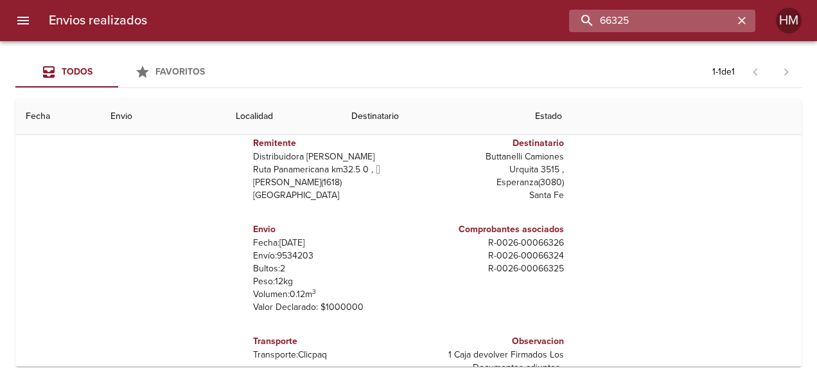
click at [700, 23] on input "66325" at bounding box center [651, 21] width 165 height 22
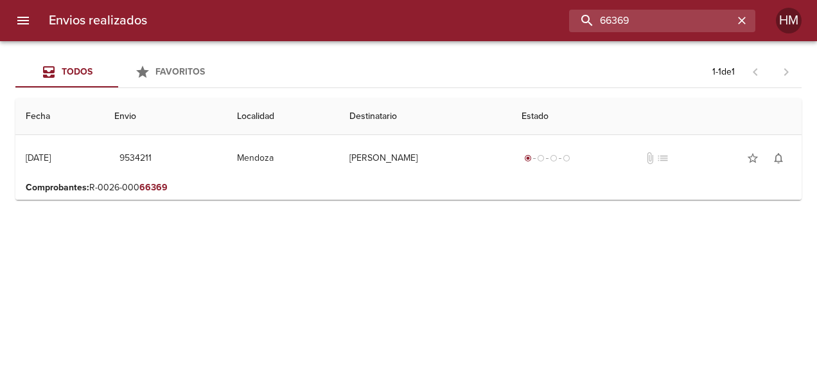
scroll to position [0, 0]
click at [231, 182] on p "Comprobantes : R-0026-000 66369" at bounding box center [409, 187] width 766 height 13
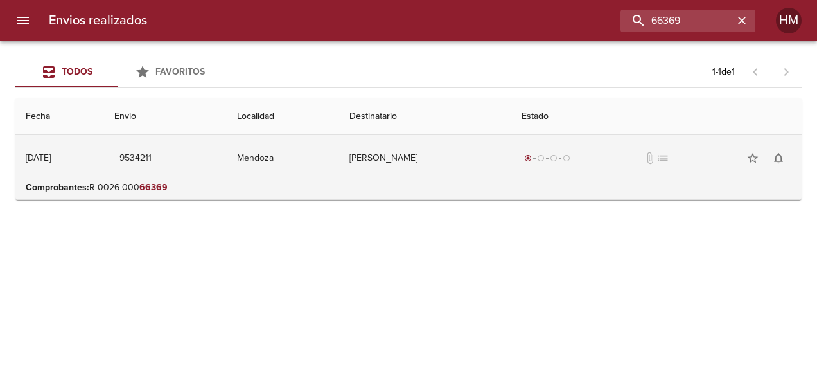
click at [227, 156] on td "9534211" at bounding box center [165, 158] width 123 height 46
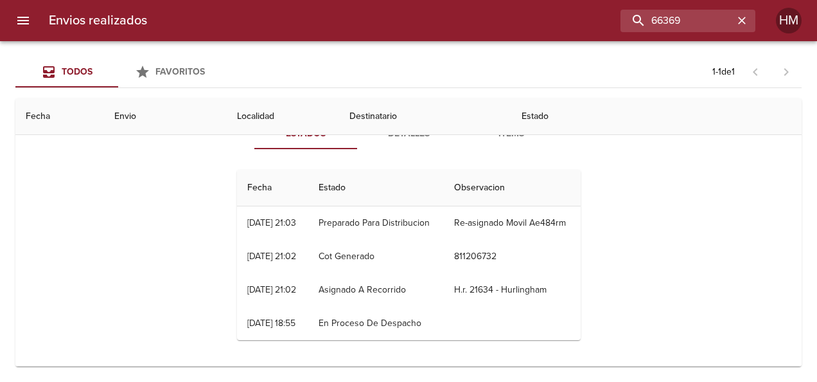
scroll to position [64, 0]
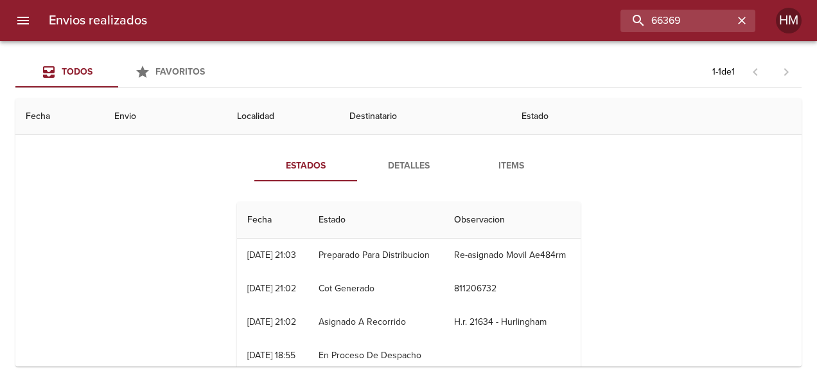
click at [409, 164] on span "Detalles" at bounding box center [408, 166] width 87 height 16
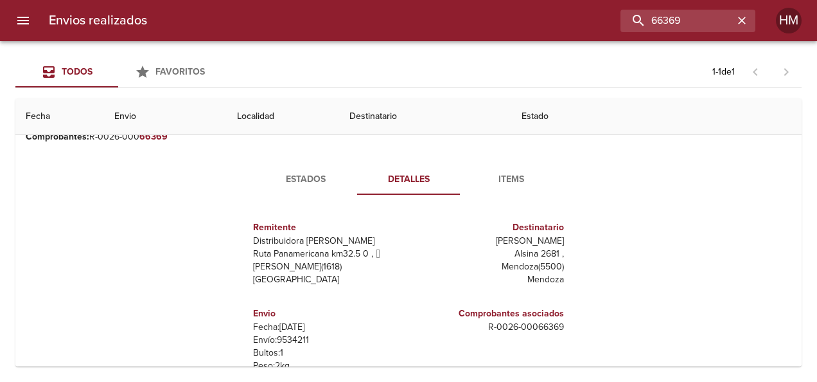
scroll to position [129, 0]
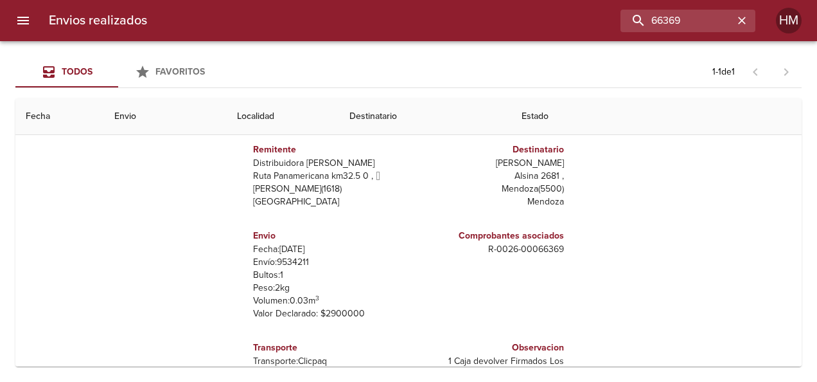
click at [285, 261] on p "Envío: 9534211" at bounding box center [328, 262] width 150 height 13
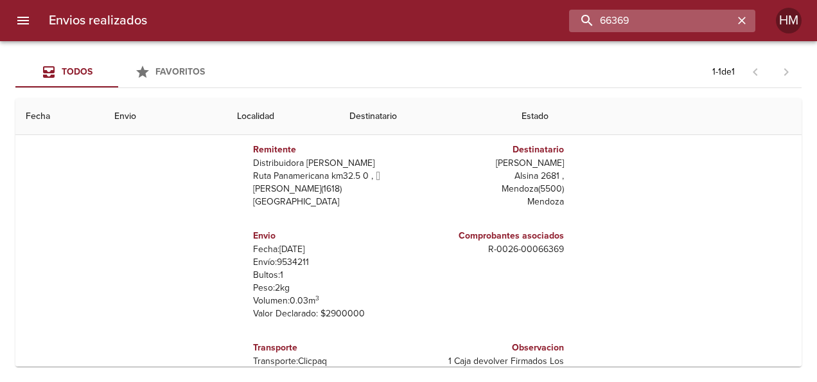
click at [682, 17] on input "66369" at bounding box center [651, 21] width 165 height 22
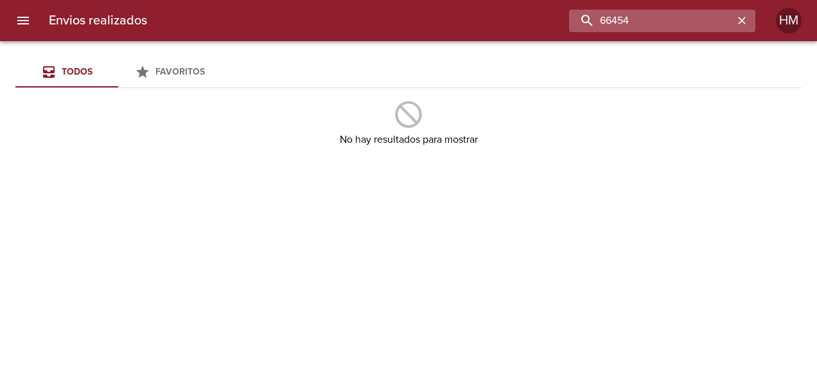
click at [703, 17] on input "66454" at bounding box center [651, 21] width 165 height 22
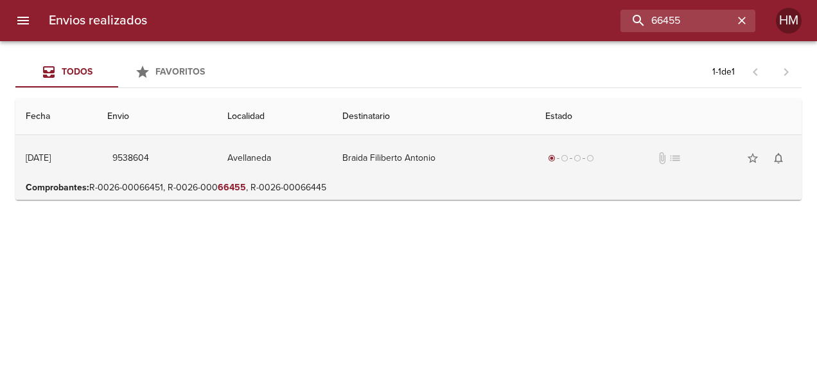
click at [332, 165] on td "Avellaneda" at bounding box center [274, 158] width 115 height 46
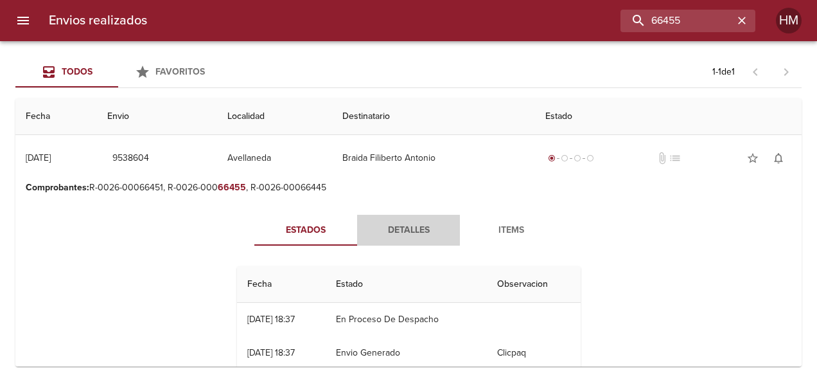
click at [395, 222] on span "Detalles" at bounding box center [408, 230] width 87 height 16
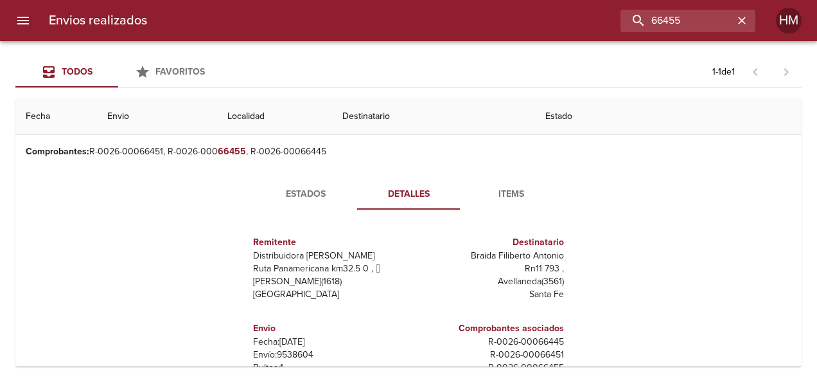
scroll to position [64, 0]
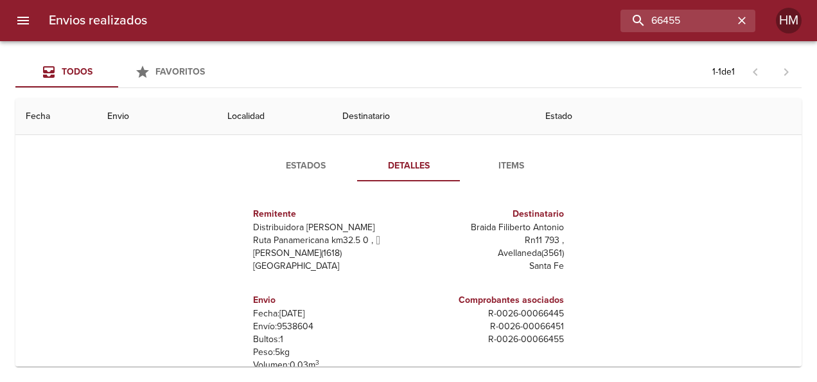
click at [284, 323] on p "Envío: 9538604" at bounding box center [328, 326] width 150 height 13
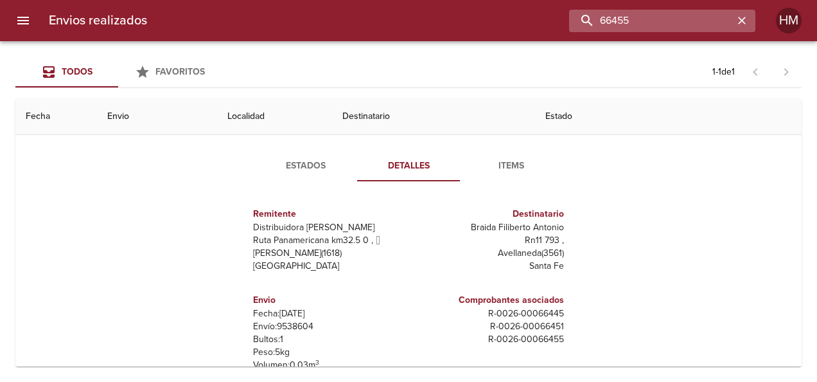
click at [700, 22] on input "66455" at bounding box center [651, 21] width 165 height 22
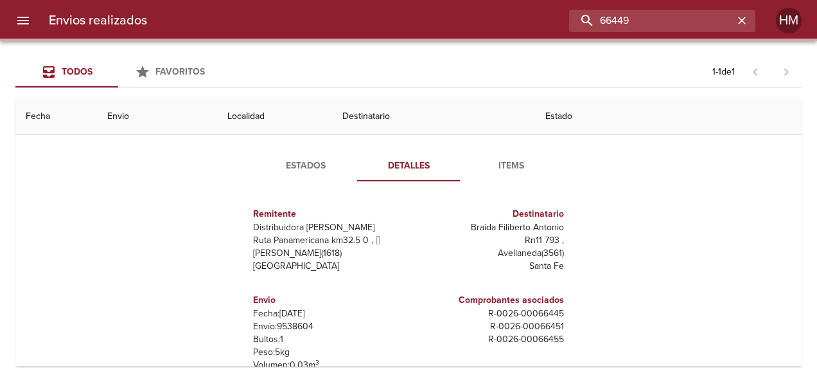
scroll to position [0, 0]
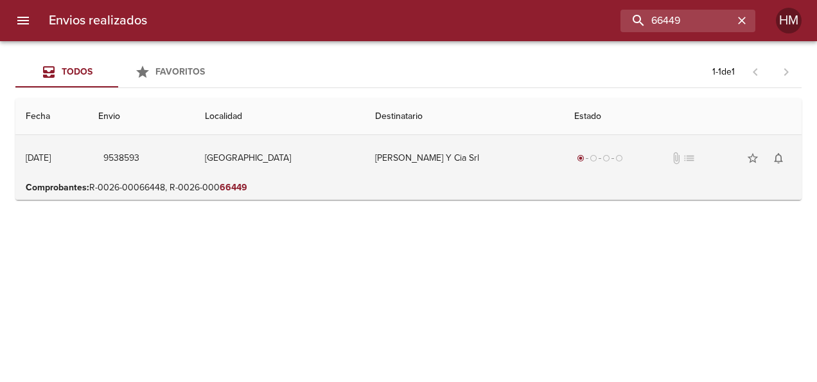
click at [298, 167] on td "[GEOGRAPHIC_DATA]" at bounding box center [280, 158] width 170 height 46
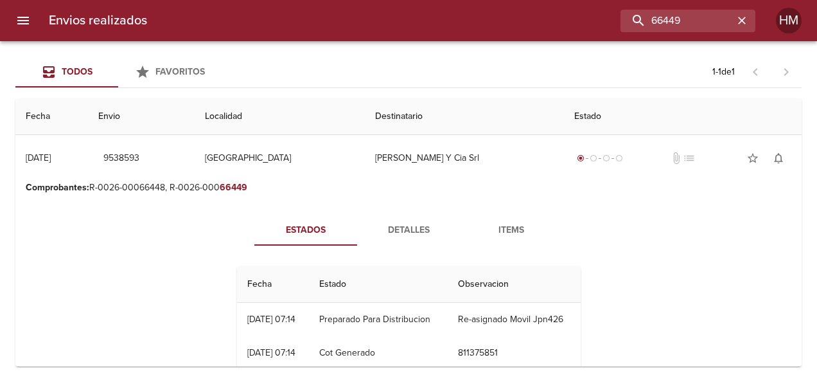
click at [375, 238] on button "Detalles" at bounding box center [408, 230] width 103 height 31
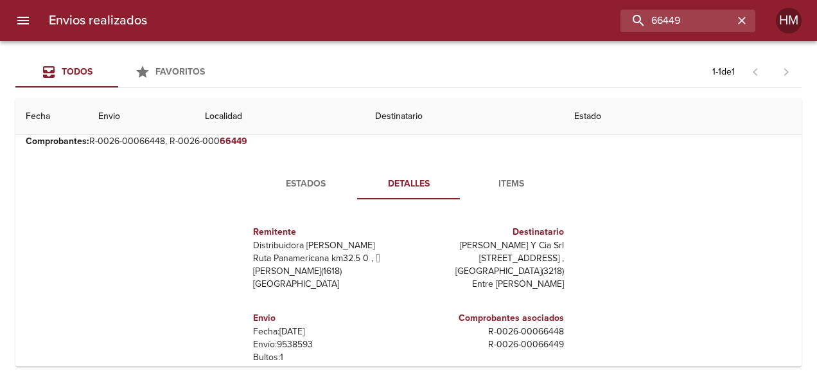
scroll to position [129, 0]
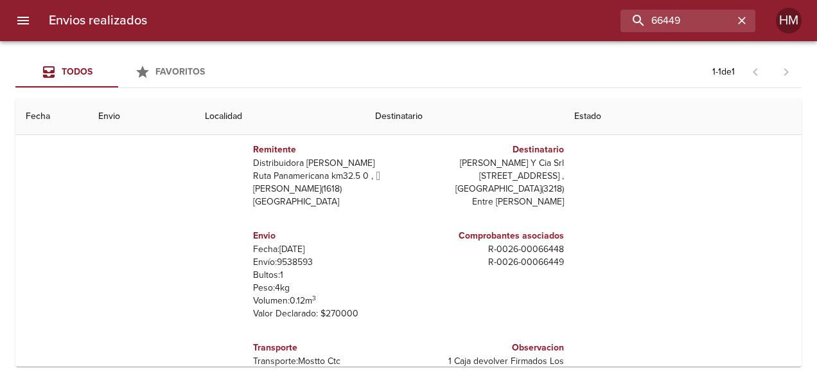
click at [299, 261] on p "Envío: 9538593" at bounding box center [328, 262] width 150 height 13
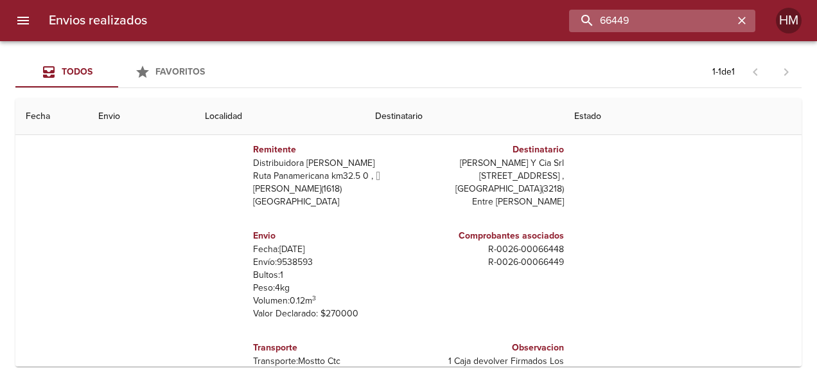
click at [702, 17] on input "66449" at bounding box center [651, 21] width 165 height 22
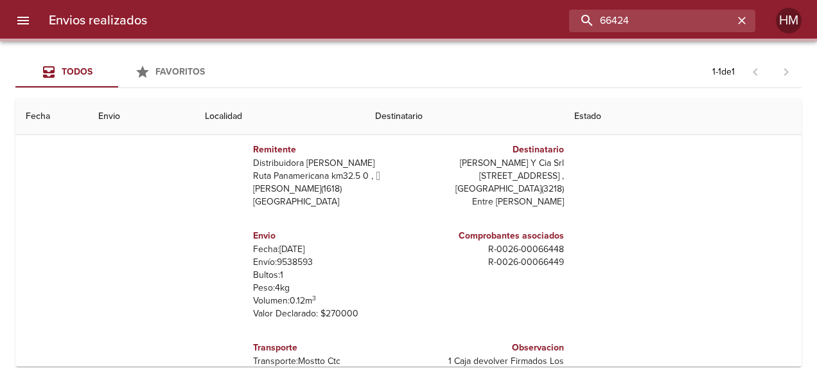
scroll to position [0, 0]
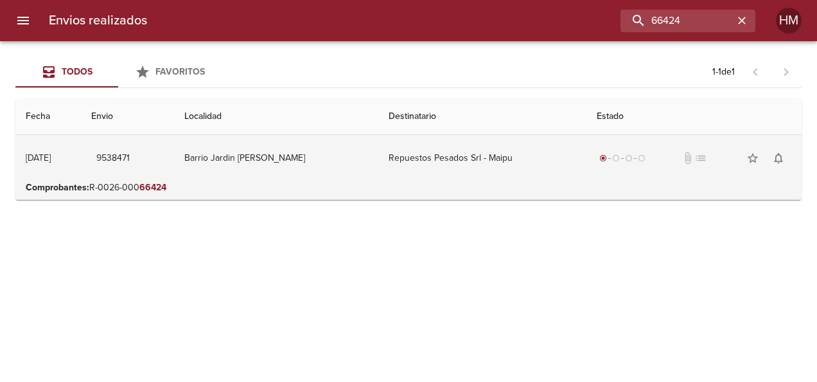
click at [362, 161] on td "Barrio Jardin [PERSON_NAME]" at bounding box center [276, 158] width 204 height 46
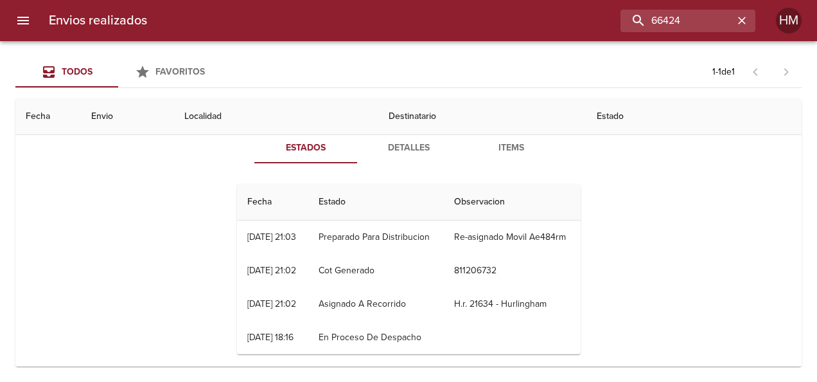
scroll to position [64, 0]
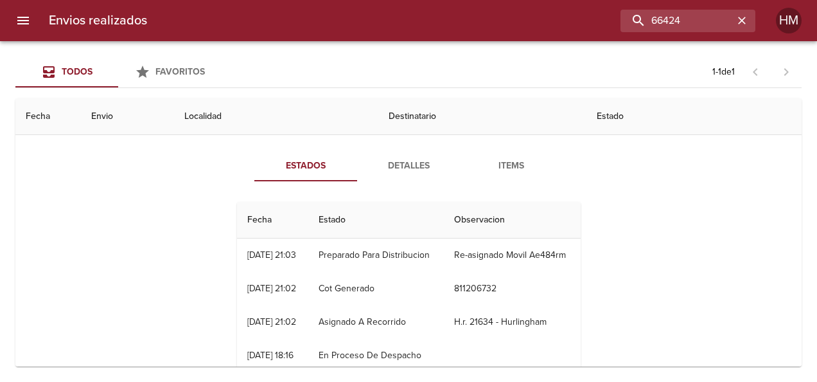
click at [393, 172] on span "Detalles" at bounding box center [408, 166] width 87 height 16
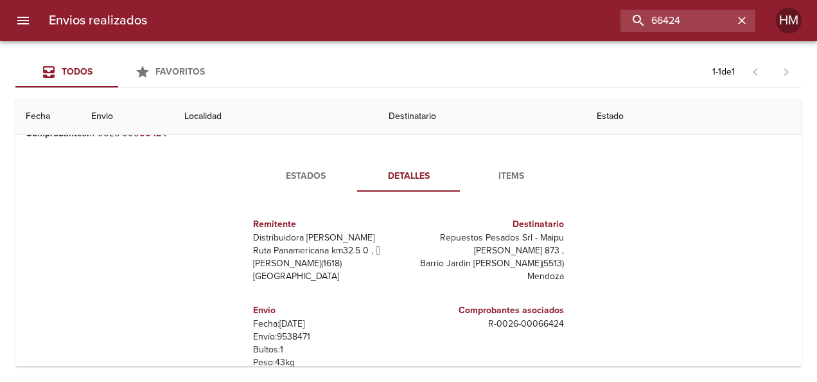
scroll to position [129, 0]
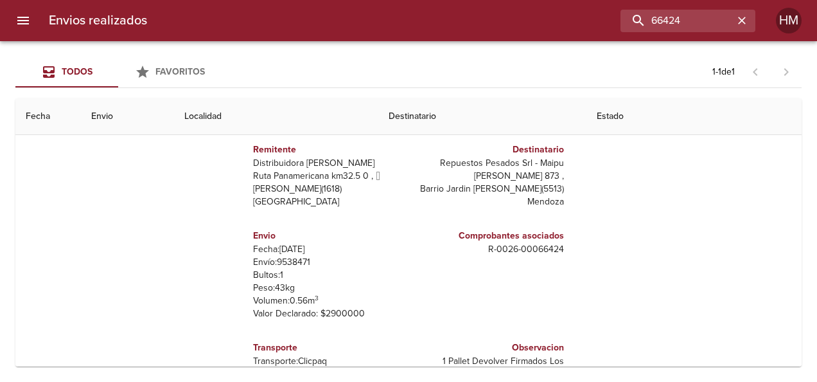
click at [288, 263] on p "Envío: 9538471" at bounding box center [328, 262] width 150 height 13
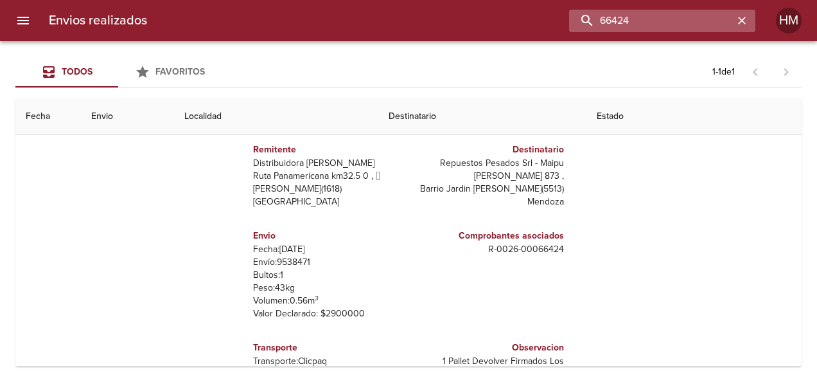
click at [699, 15] on input "66424" at bounding box center [651, 21] width 165 height 22
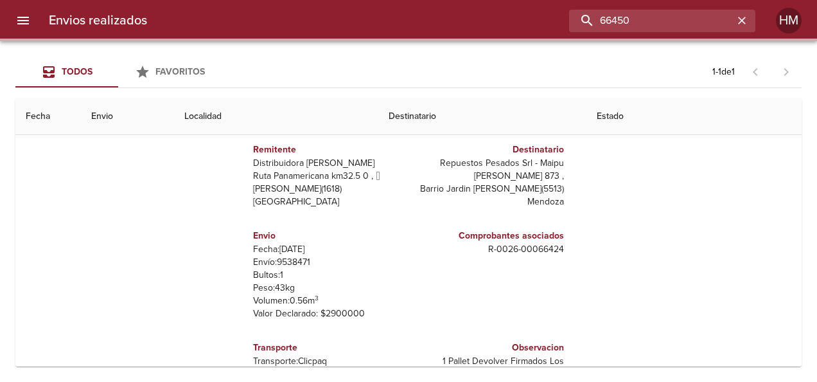
scroll to position [0, 0]
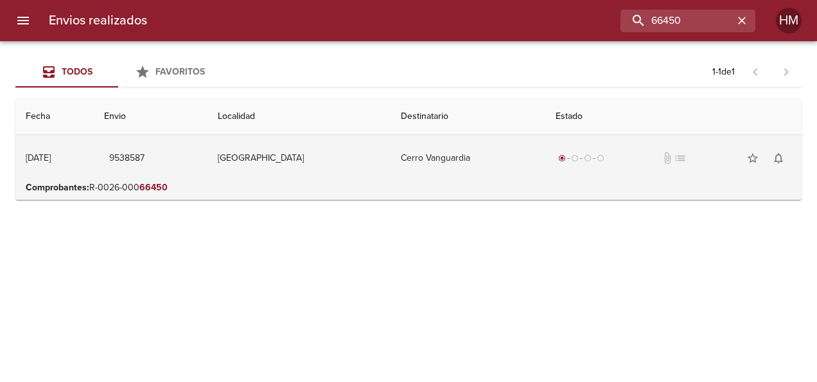
click at [208, 162] on td "9538587" at bounding box center [151, 158] width 114 height 46
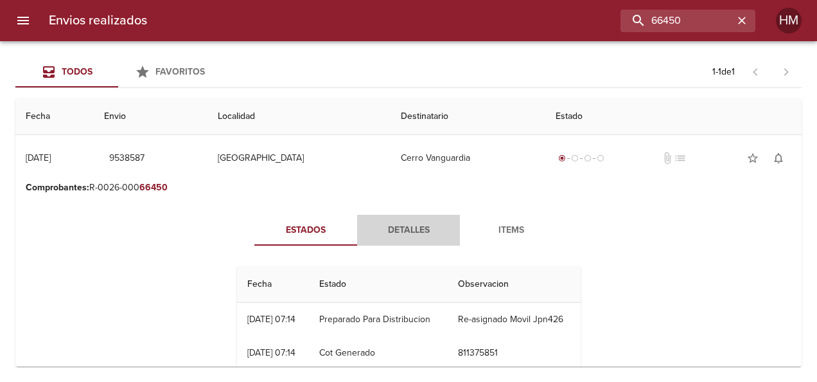
click at [388, 226] on span "Detalles" at bounding box center [408, 230] width 87 height 16
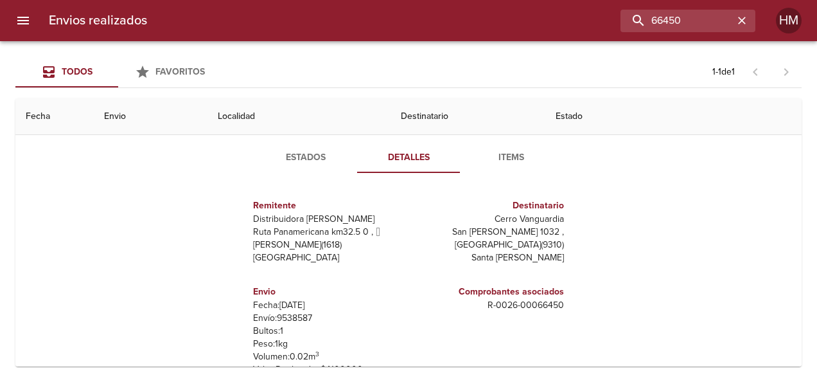
scroll to position [162, 0]
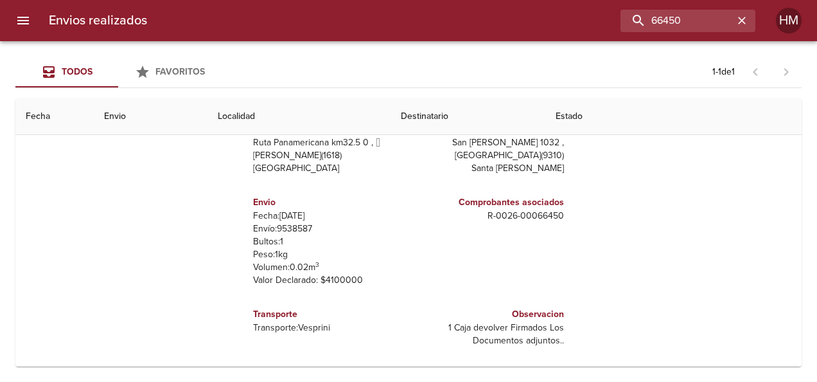
click at [292, 231] on p "Envío: 9538587" at bounding box center [328, 228] width 150 height 13
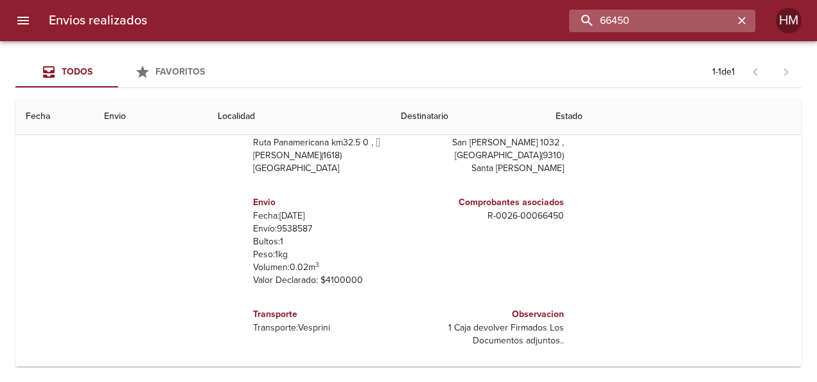
click at [717, 17] on input "66450" at bounding box center [651, 21] width 165 height 22
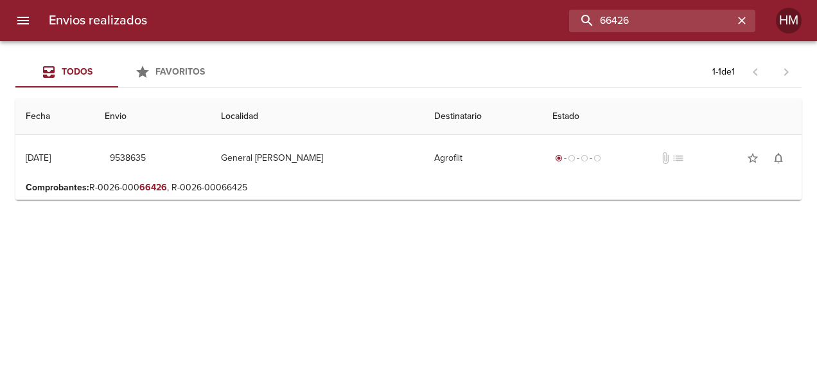
scroll to position [0, 0]
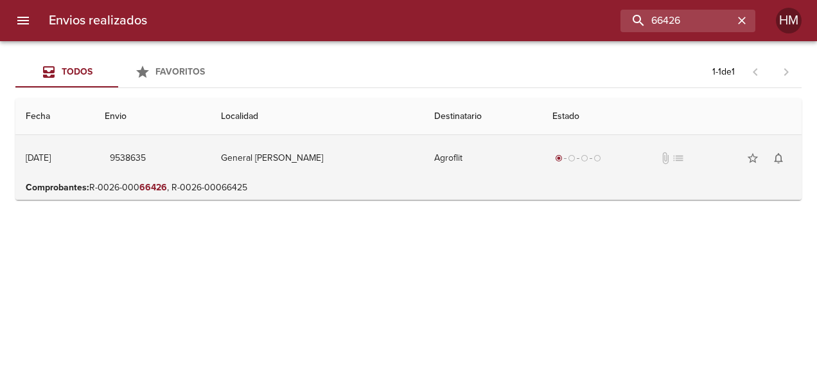
click at [481, 165] on td "Agroflit" at bounding box center [483, 158] width 118 height 46
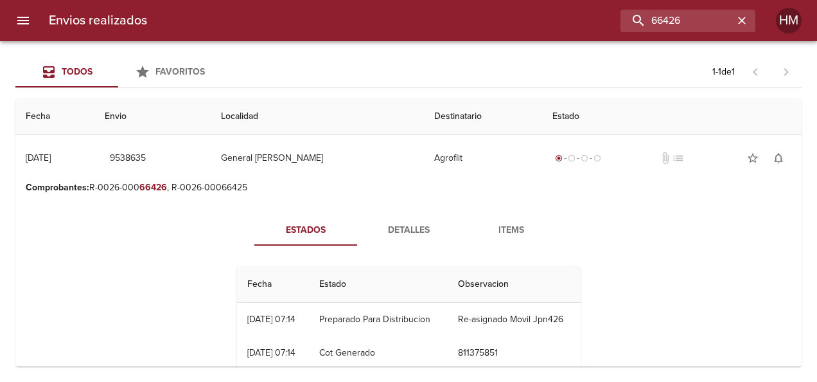
click at [400, 222] on span "Detalles" at bounding box center [408, 230] width 87 height 16
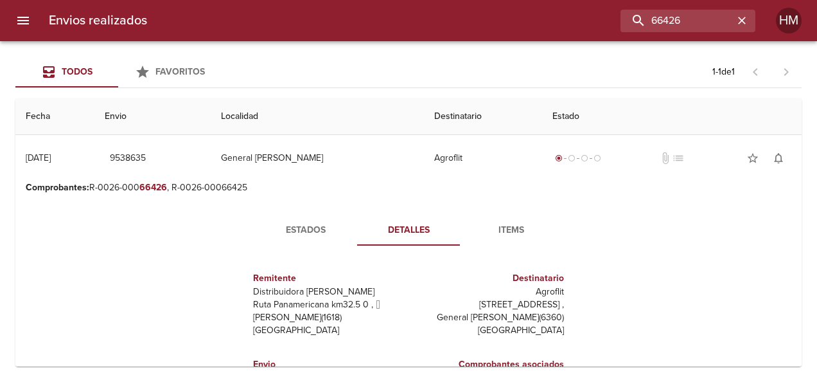
scroll to position [129, 0]
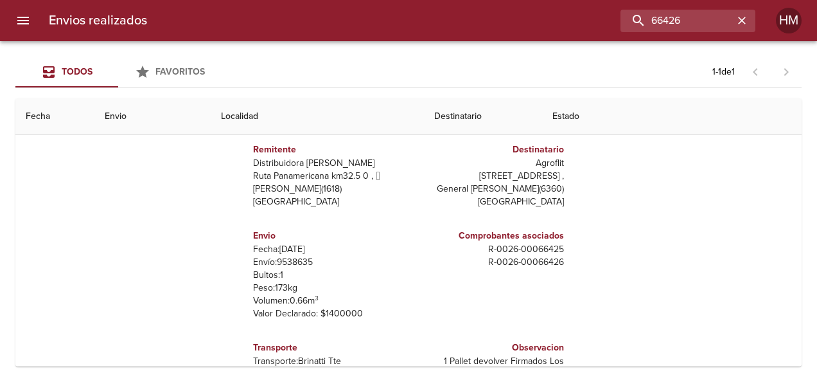
click at [294, 262] on p "Envío: 9538635" at bounding box center [328, 262] width 150 height 13
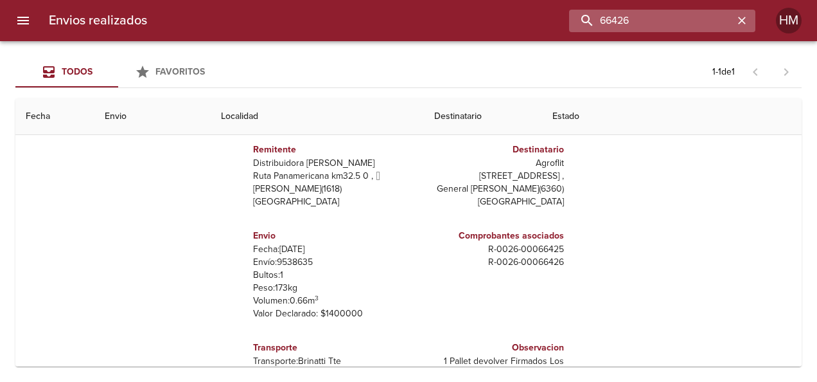
click at [699, 22] on input "66426" at bounding box center [651, 21] width 165 height 22
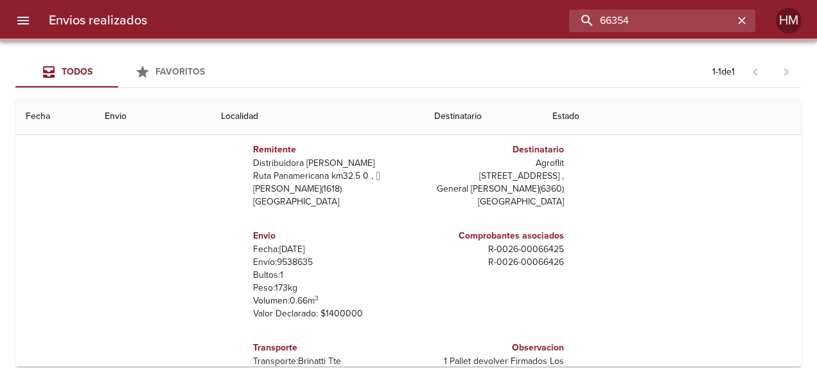
scroll to position [0, 0]
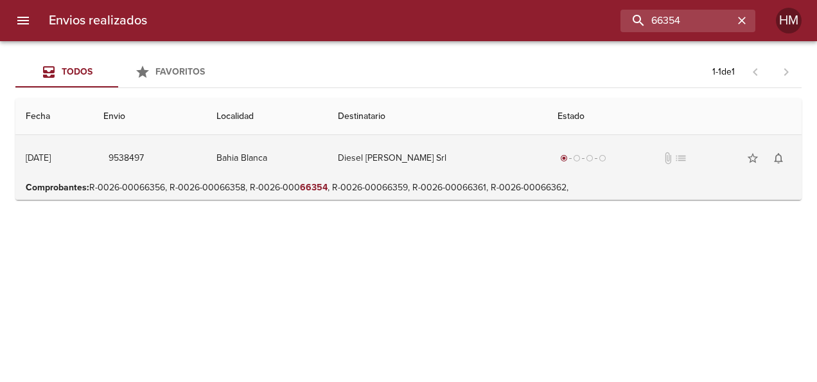
click at [206, 174] on td "9538497" at bounding box center [149, 158] width 113 height 46
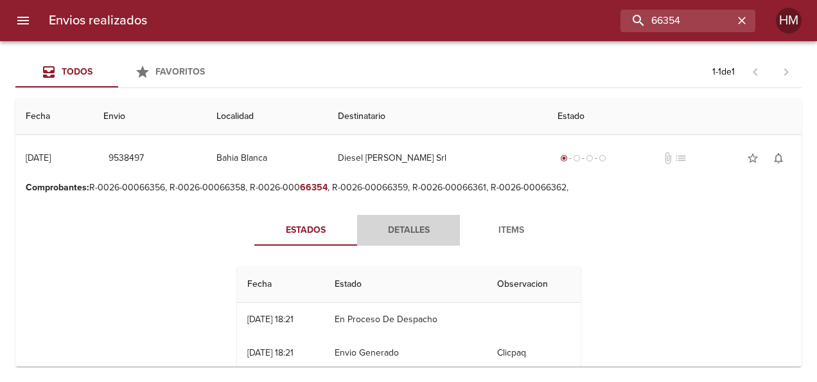
click at [402, 225] on span "Detalles" at bounding box center [408, 230] width 87 height 16
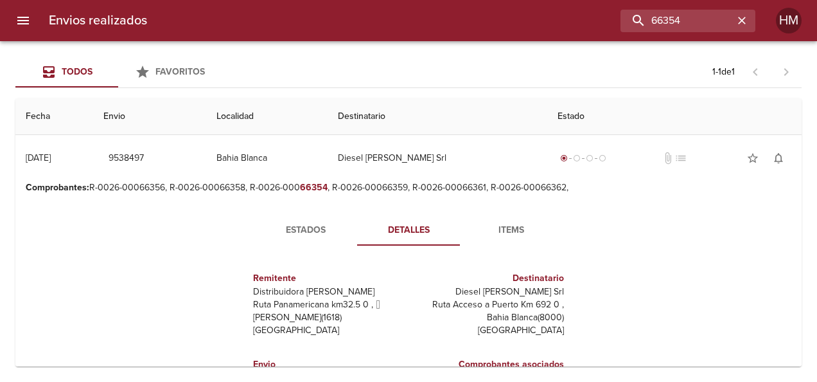
scroll to position [129, 0]
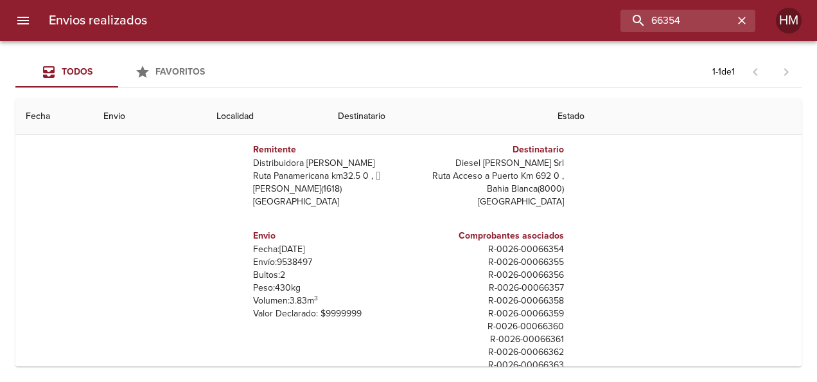
click at [289, 263] on p "Envío: 9538497" at bounding box center [328, 262] width 150 height 13
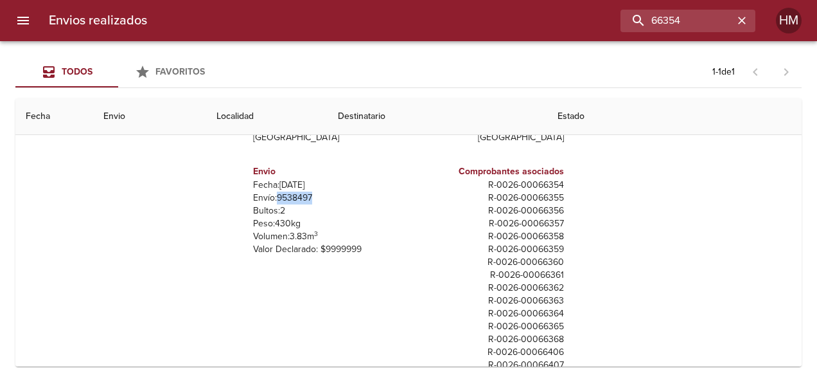
scroll to position [162, 0]
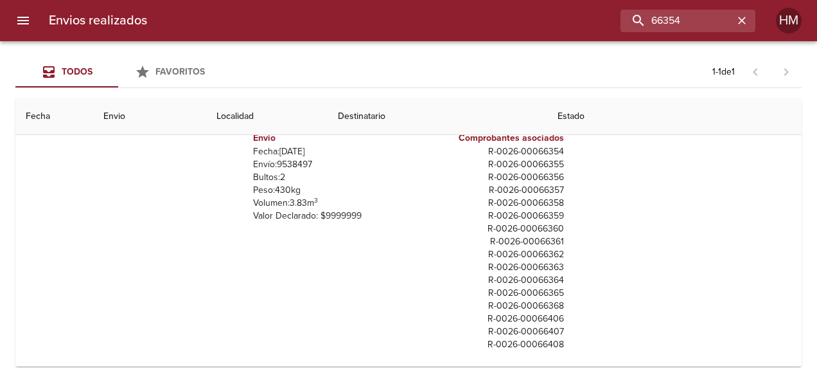
drag, startPoint x: 112, startPoint y: 178, endPoint x: 105, endPoint y: 10, distance: 168.5
click at [112, 177] on div "Estados Detalles Items Remitente Distribuidora [PERSON_NAME] Ruta Panamericana …" at bounding box center [409, 201] width 766 height 329
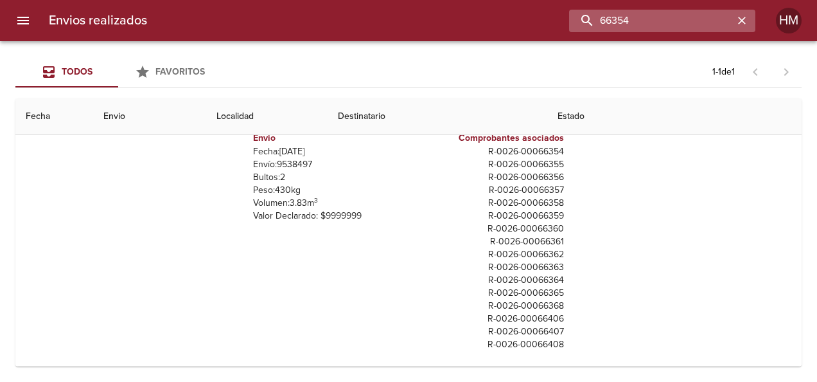
click at [706, 15] on input "66354" at bounding box center [651, 21] width 165 height 22
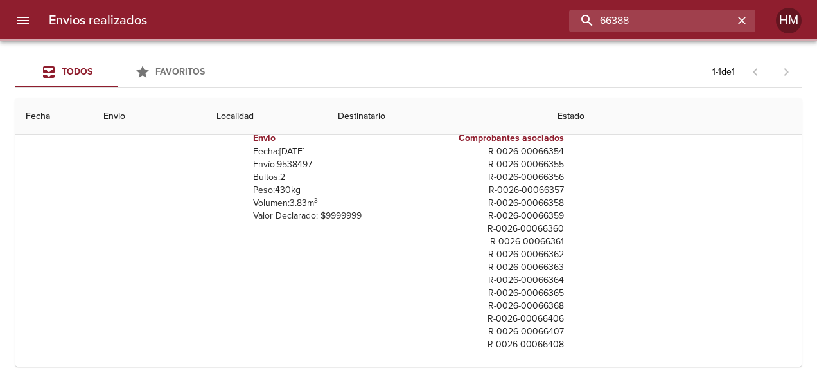
scroll to position [0, 0]
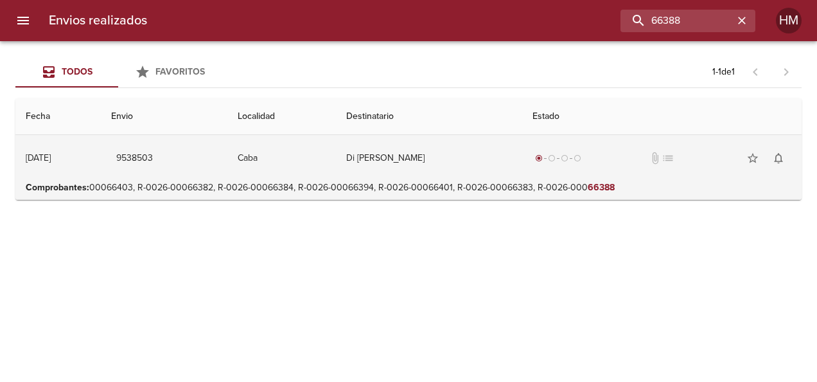
click at [336, 171] on td "Caba" at bounding box center [281, 158] width 109 height 46
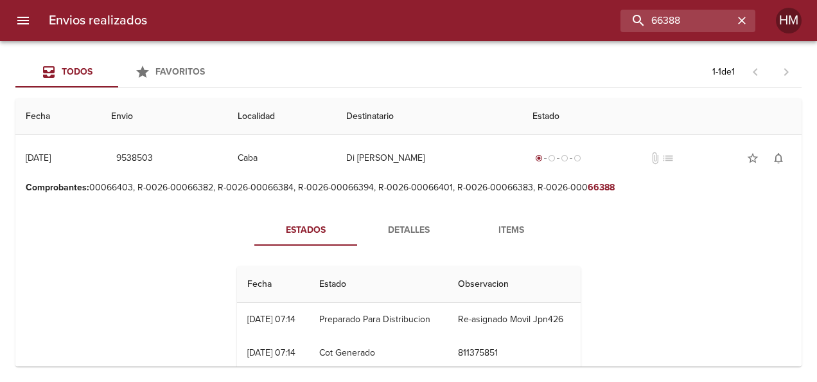
click at [396, 239] on button "Detalles" at bounding box center [408, 230] width 103 height 31
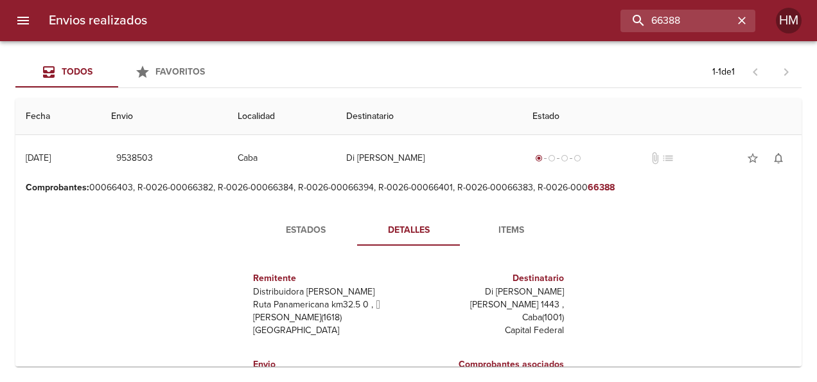
scroll to position [129, 0]
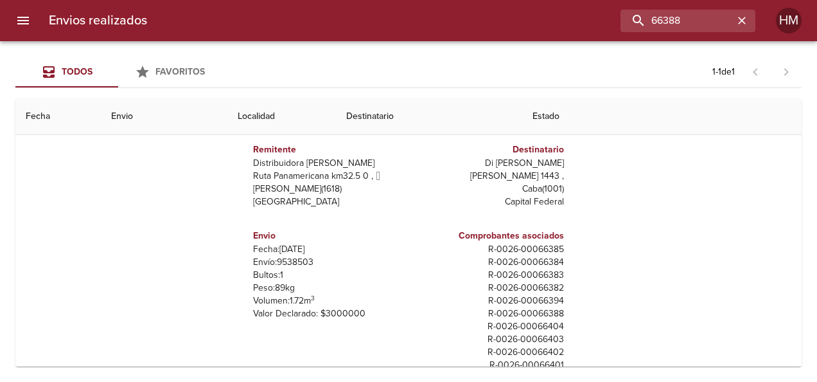
click at [287, 263] on p "Envío: 9538503" at bounding box center [328, 262] width 150 height 13
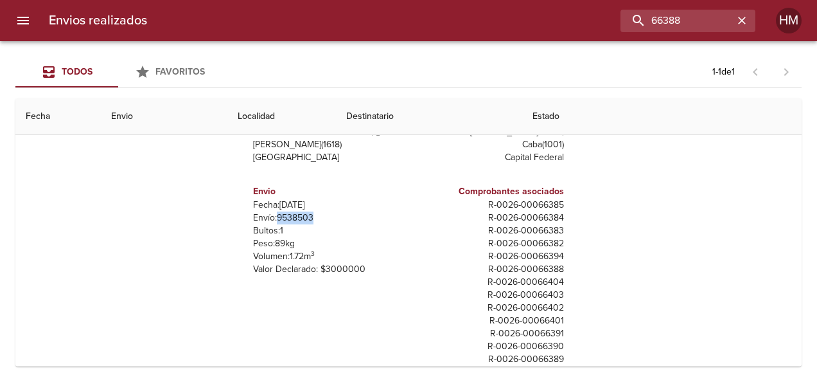
scroll to position [64, 0]
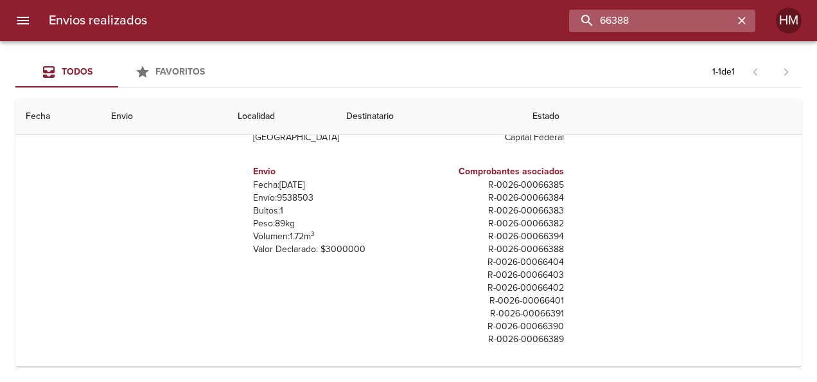
click at [686, 30] on input "66388" at bounding box center [651, 21] width 165 height 22
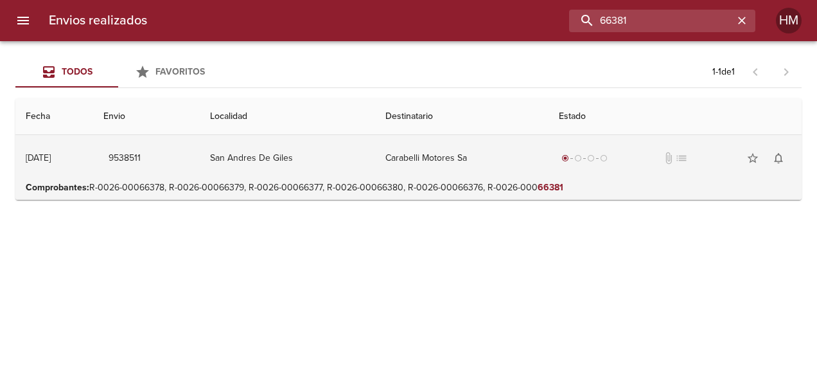
scroll to position [0, 0]
click at [325, 168] on td "San Andres De Giles" at bounding box center [287, 158] width 175 height 46
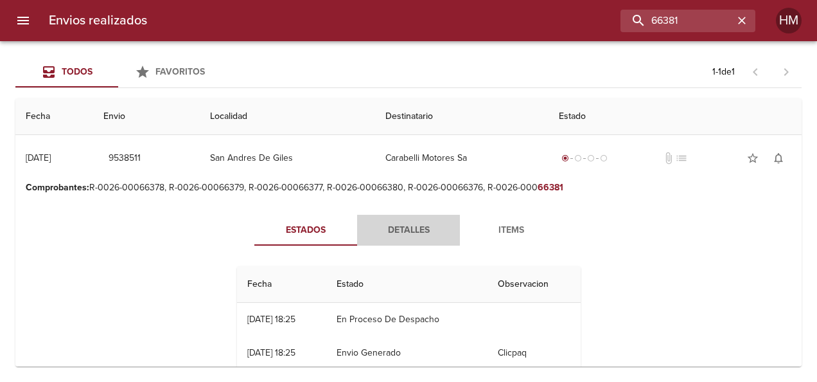
click at [382, 217] on button "Detalles" at bounding box center [408, 230] width 103 height 31
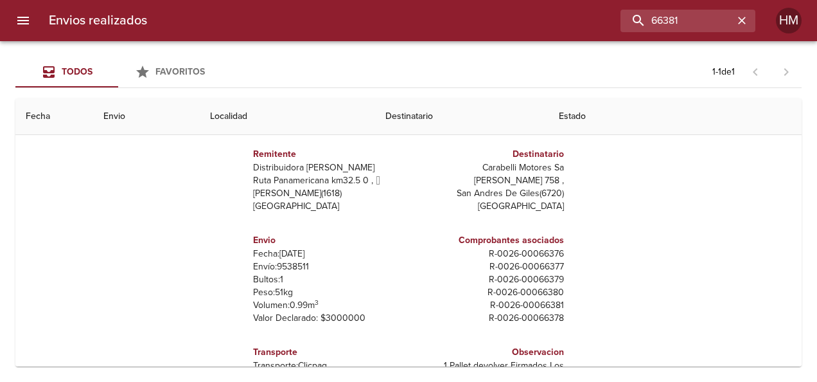
scroll to position [129, 0]
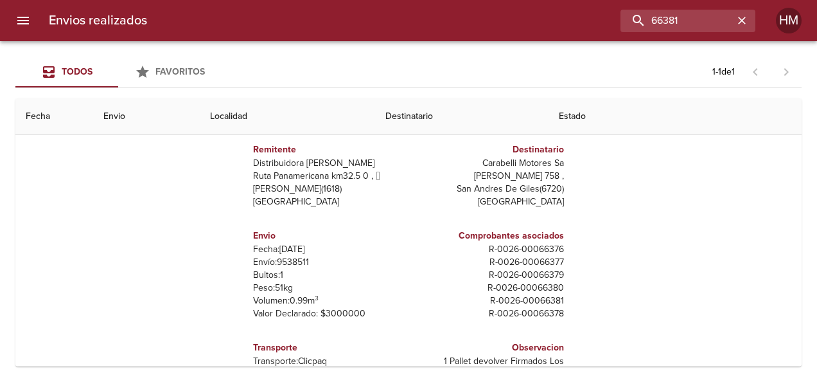
click at [285, 259] on p "Envío: 9538511" at bounding box center [328, 262] width 150 height 13
click at [707, 19] on input "66381" at bounding box center [651, 21] width 165 height 22
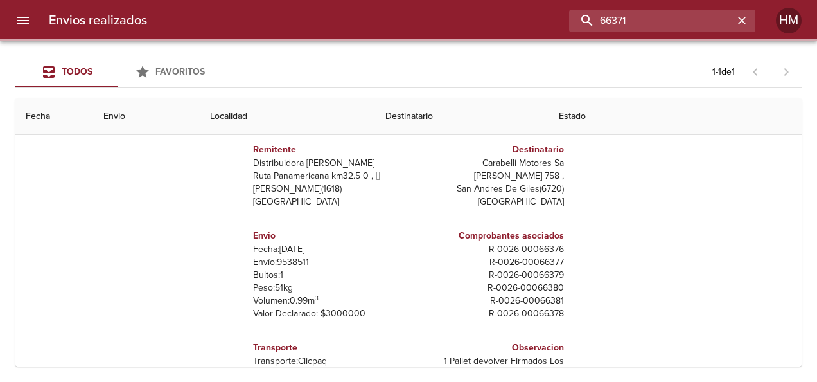
scroll to position [0, 0]
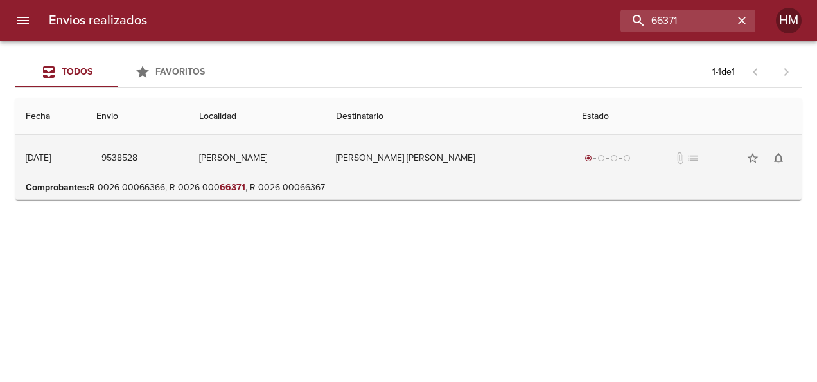
click at [395, 166] on td "[PERSON_NAME] [PERSON_NAME]" at bounding box center [448, 158] width 245 height 46
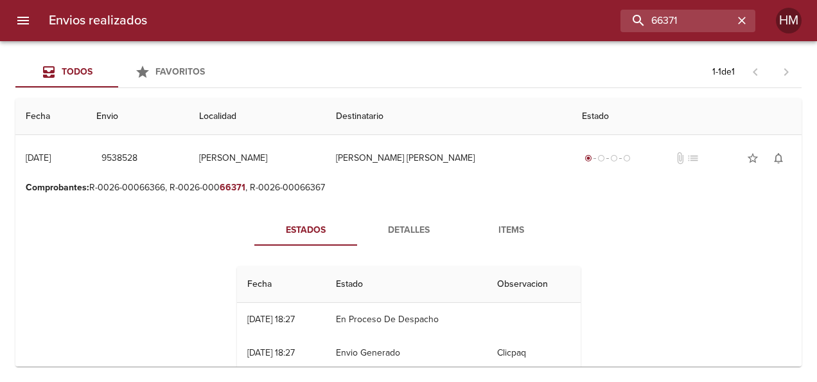
click at [389, 223] on span "Detalles" at bounding box center [408, 230] width 87 height 16
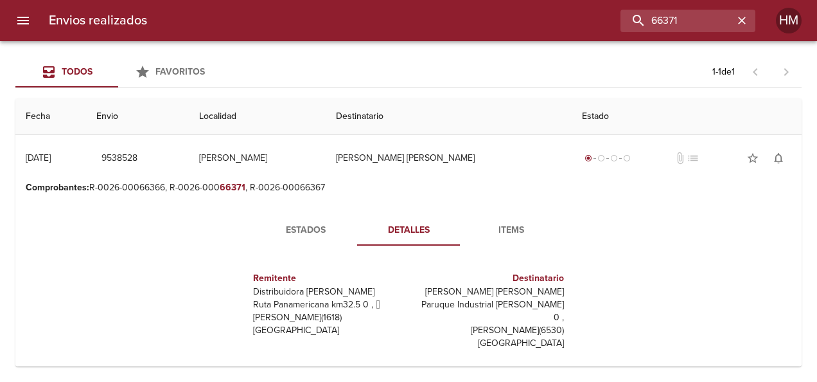
scroll to position [64, 0]
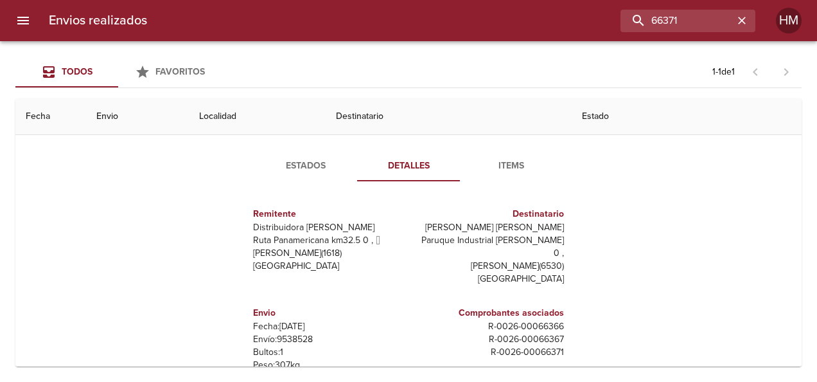
click at [296, 333] on p "Envío: 9538528" at bounding box center [328, 339] width 150 height 13
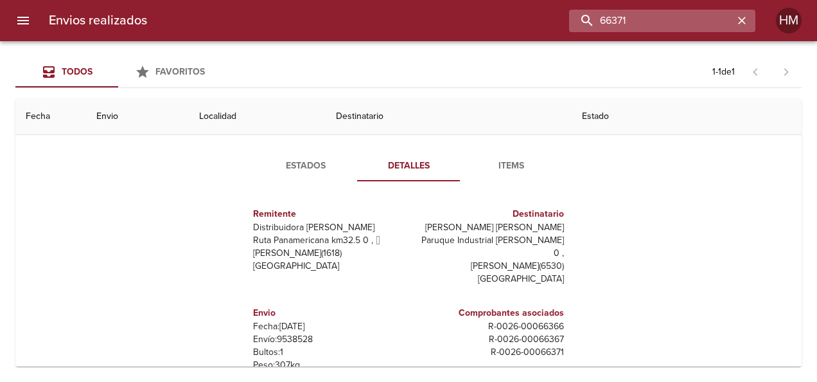
click at [709, 19] on input "66371" at bounding box center [651, 21] width 165 height 22
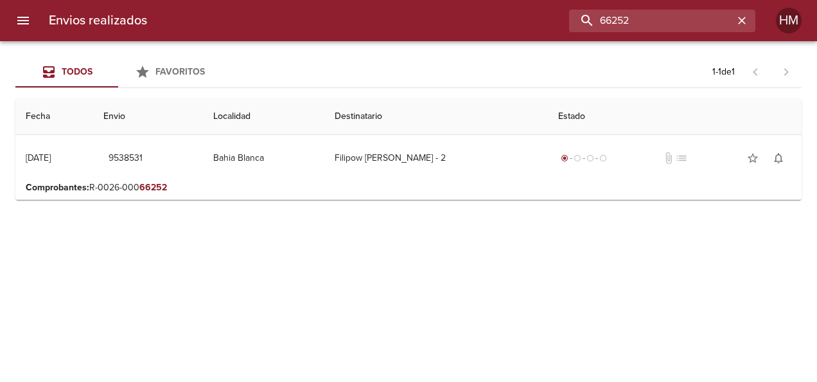
scroll to position [0, 0]
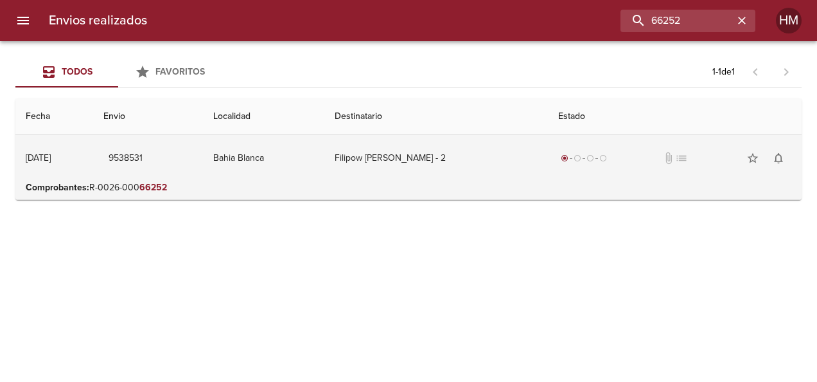
click at [272, 165] on td "Bahia Blanca" at bounding box center [263, 158] width 121 height 46
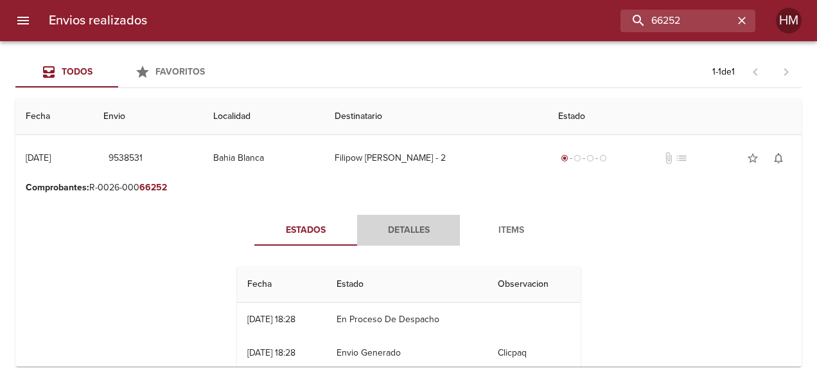
click at [384, 220] on button "Detalles" at bounding box center [408, 230] width 103 height 31
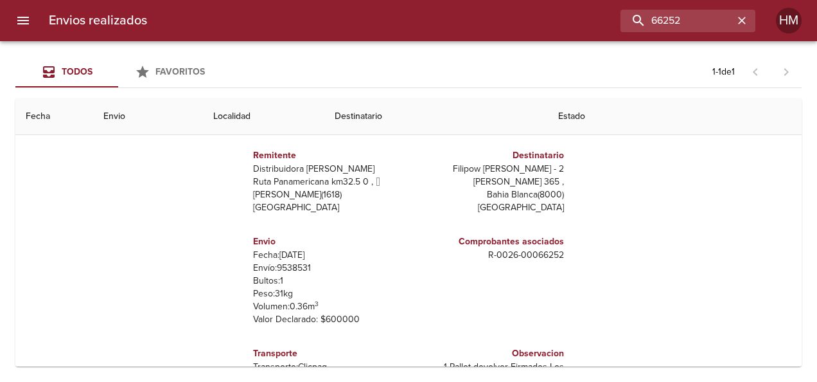
scroll to position [129, 0]
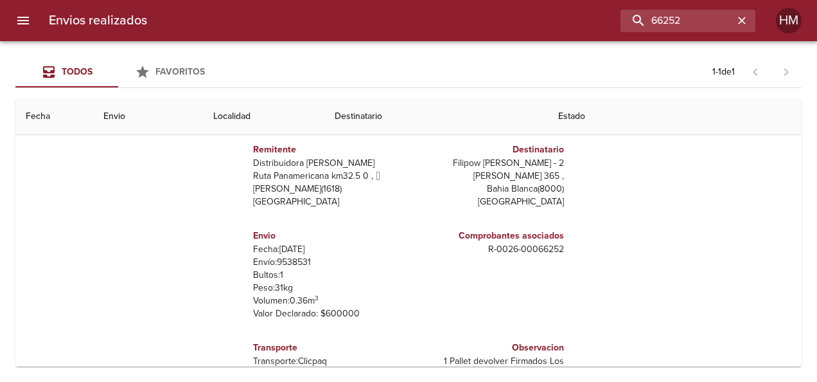
click at [279, 258] on p "Envío: 9538531" at bounding box center [328, 262] width 150 height 13
click at [715, 22] on input "66252" at bounding box center [651, 21] width 165 height 22
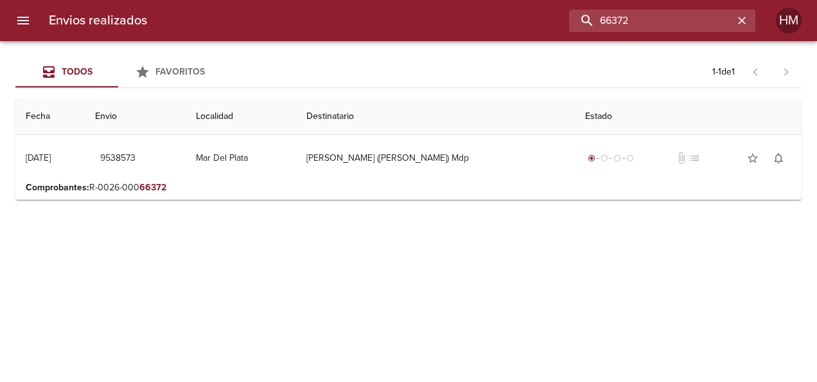
scroll to position [0, 0]
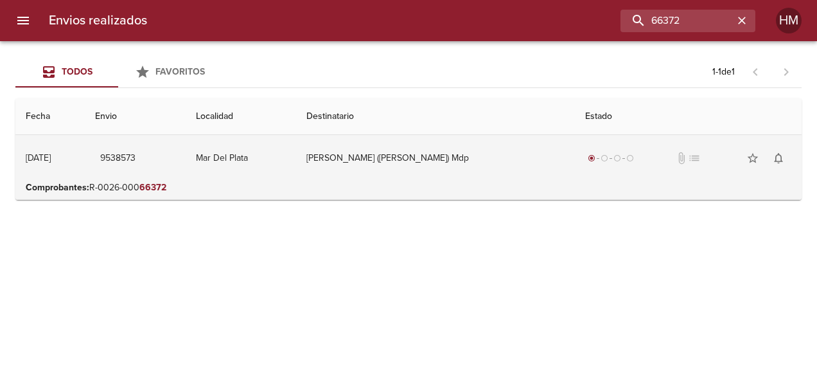
click at [254, 163] on td "Mar Del Plata" at bounding box center [241, 158] width 111 height 46
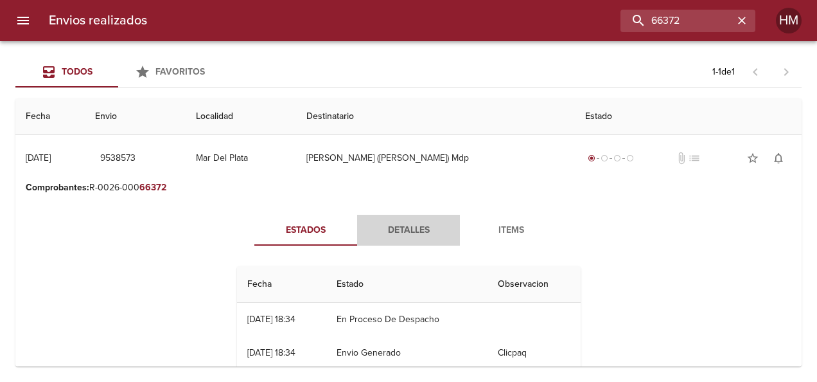
click at [418, 220] on button "Detalles" at bounding box center [408, 230] width 103 height 31
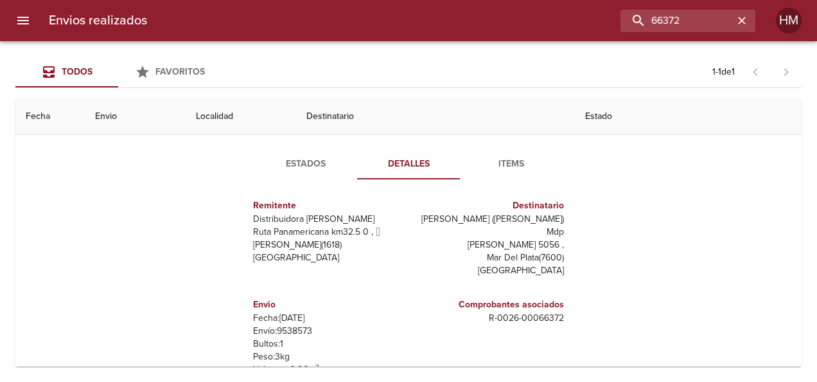
scroll to position [129, 0]
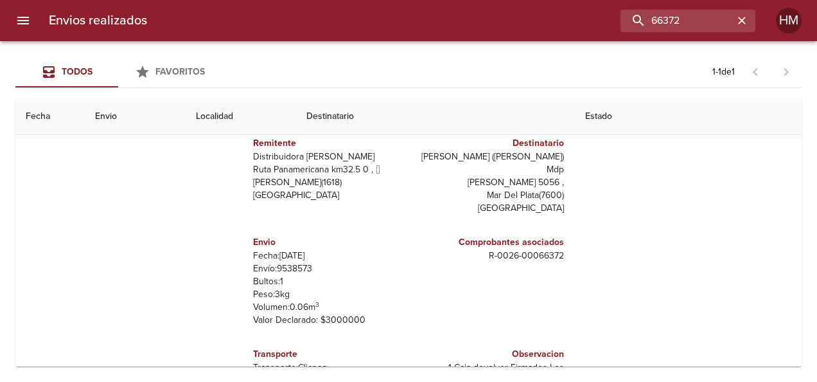
click at [284, 262] on p "Envío: 9538573" at bounding box center [328, 268] width 150 height 13
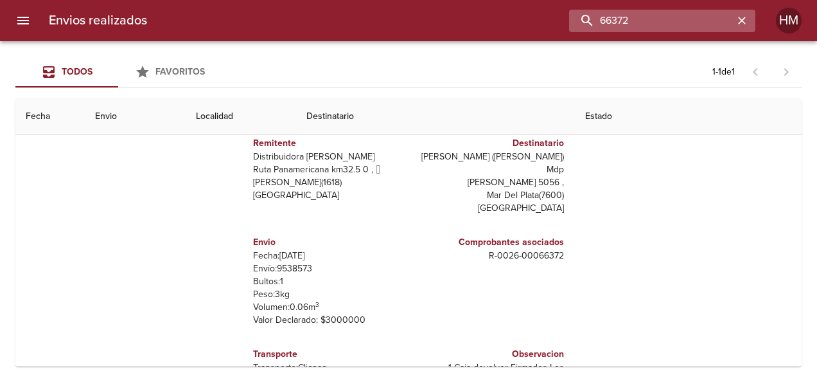
click at [693, 10] on input "66372" at bounding box center [651, 21] width 165 height 22
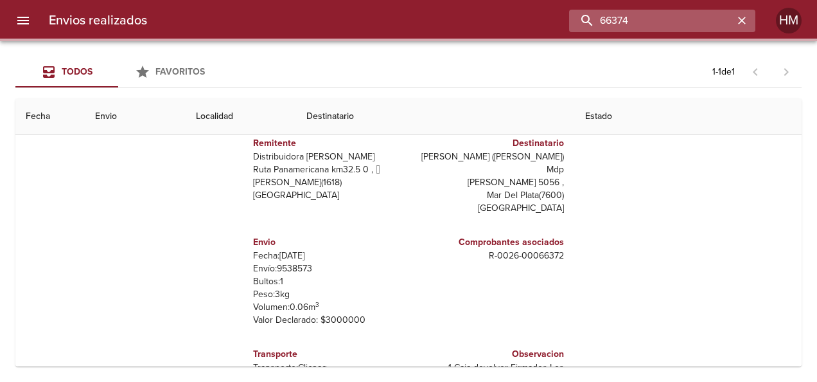
scroll to position [0, 0]
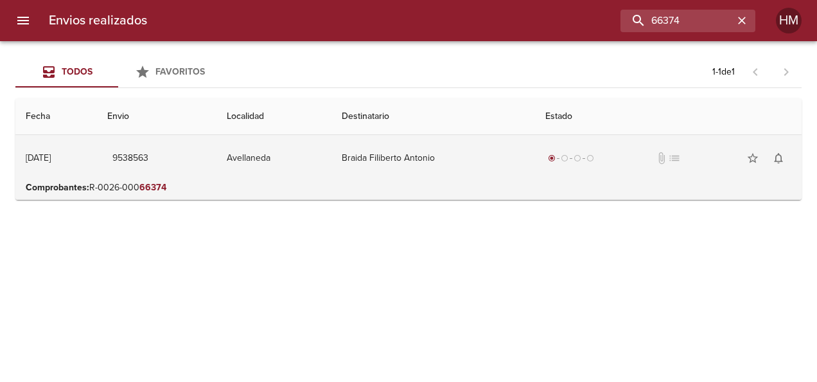
click at [332, 157] on td "Avellaneda" at bounding box center [274, 158] width 115 height 46
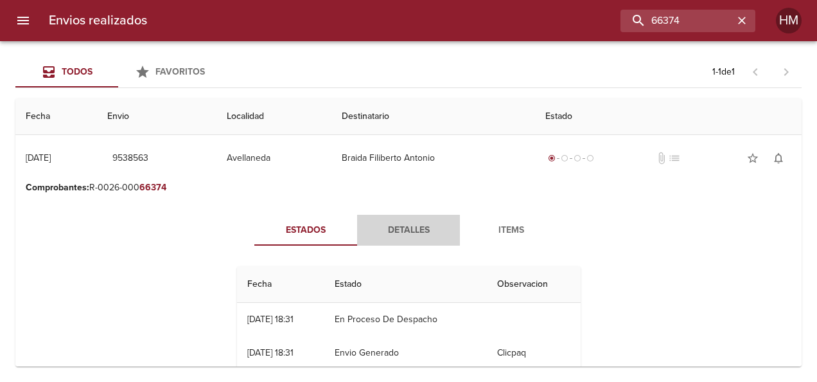
click at [411, 233] on span "Detalles" at bounding box center [408, 230] width 87 height 16
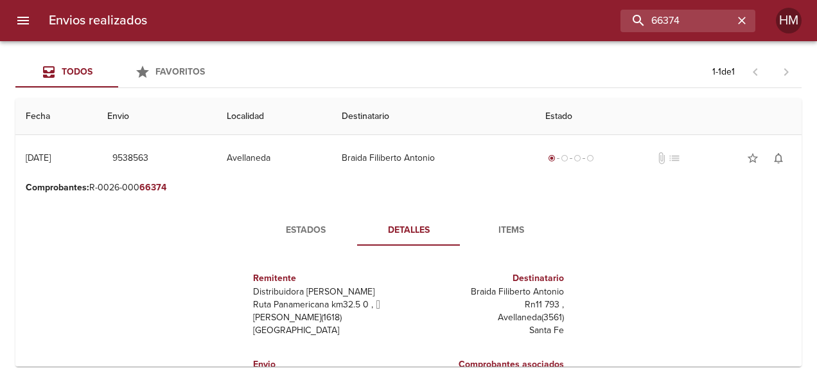
scroll to position [64, 0]
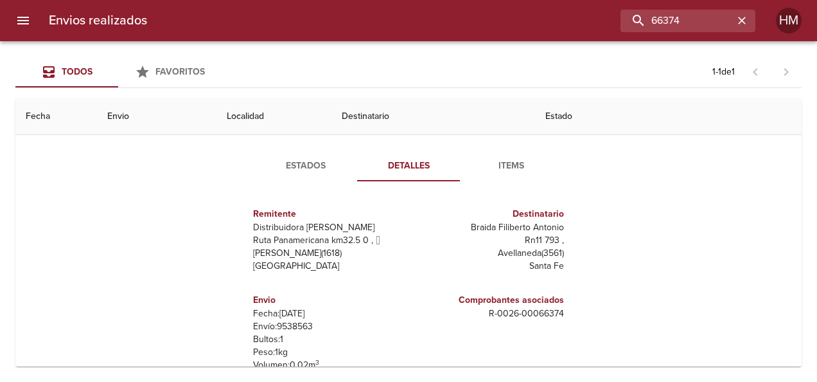
click at [291, 326] on p "Envío: 9538563" at bounding box center [328, 326] width 150 height 13
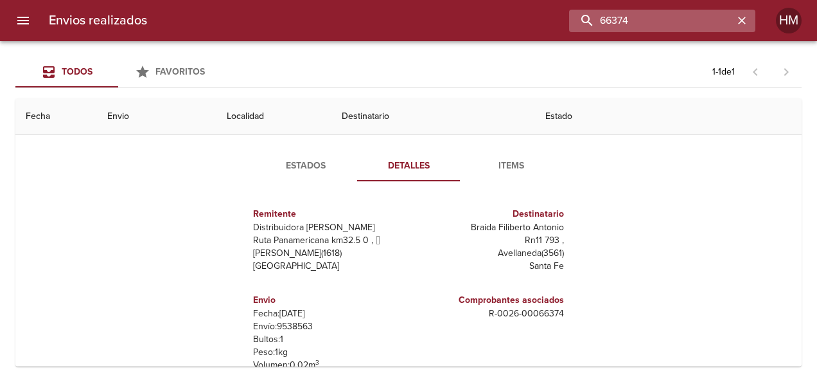
click at [715, 28] on input "66374" at bounding box center [651, 21] width 165 height 22
type input "66405"
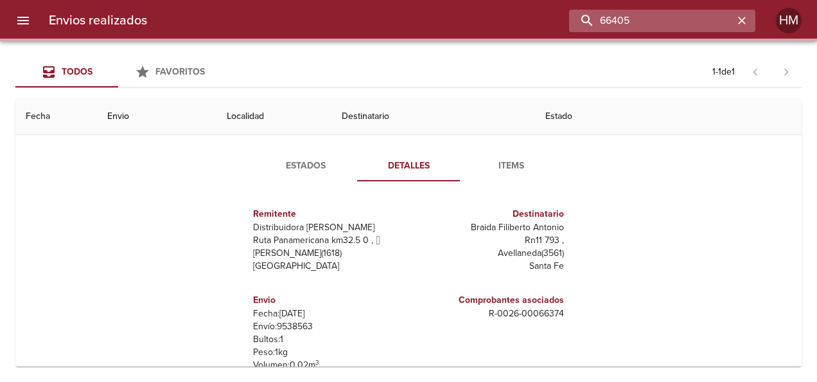
scroll to position [0, 0]
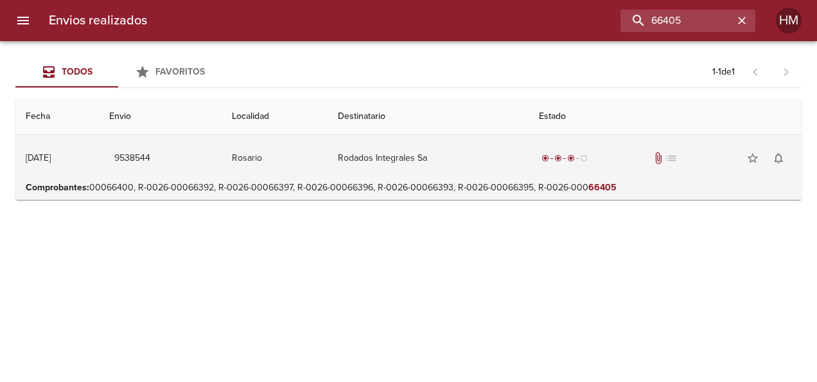
click at [328, 171] on td "Rosario" at bounding box center [275, 158] width 106 height 46
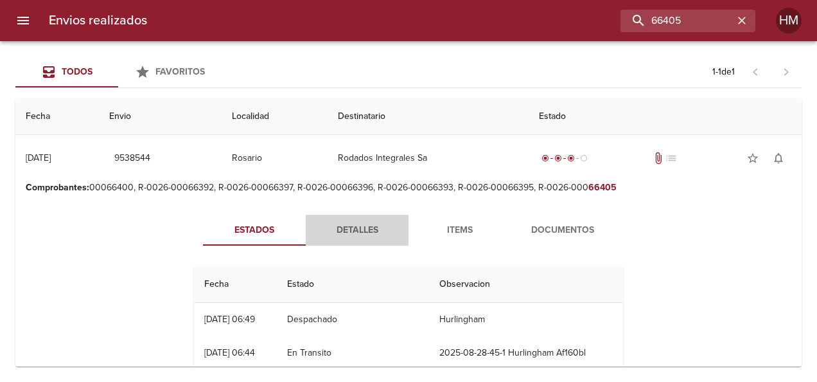
click at [349, 222] on span "Detalles" at bounding box center [357, 230] width 87 height 16
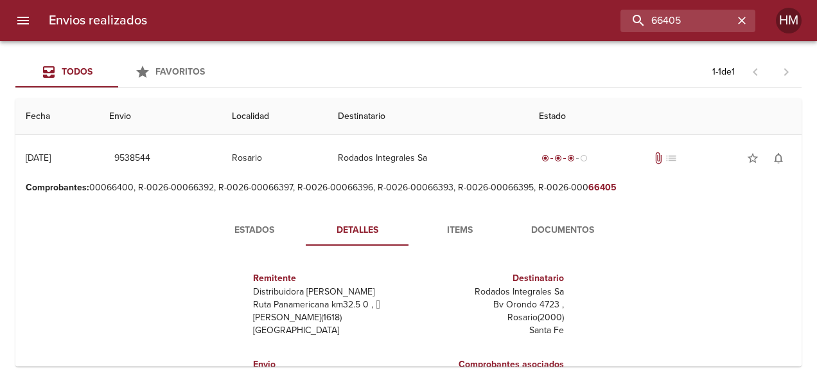
scroll to position [45, 0]
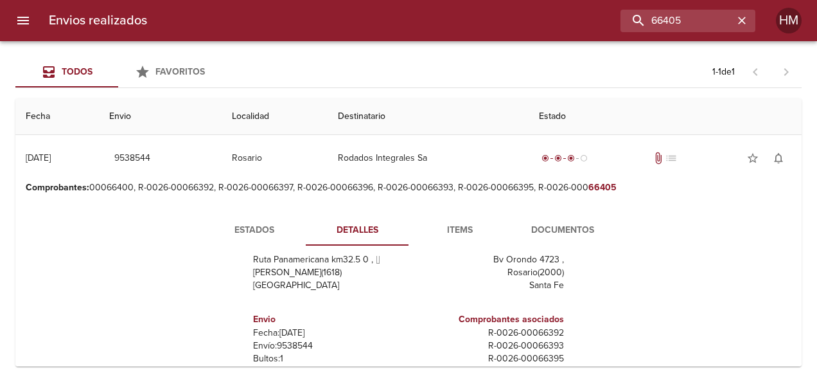
click at [296, 341] on p "Envío: 9538544" at bounding box center [328, 345] width 150 height 13
